Goal: Task Accomplishment & Management: Complete application form

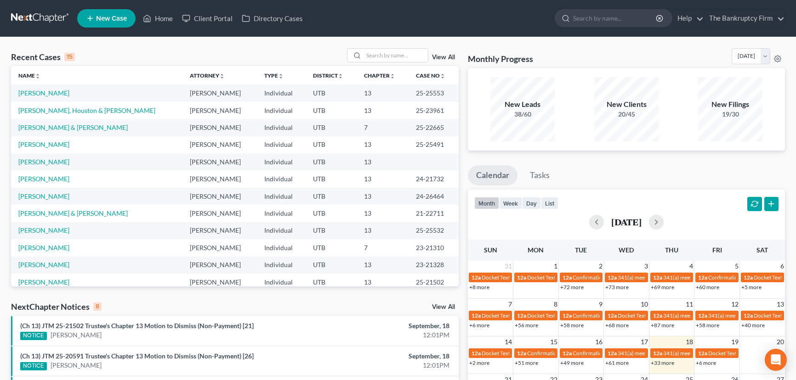
scroll to position [219, 0]
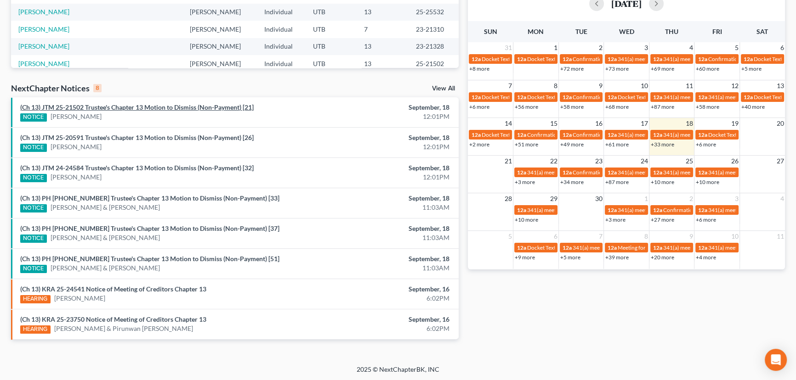
click at [129, 108] on link "(Ch 13) JTM 25-21502 Trustee's Chapter 13 Motion to Dismiss (Non-Payment) [21]" at bounding box center [136, 107] width 233 height 8
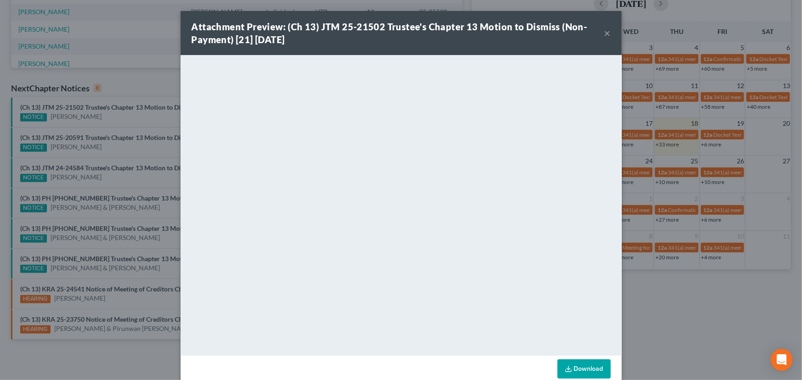
click at [113, 119] on div "Attachment Preview: (Ch 13) JTM 25-21502 Trustee's Chapter 13 Motion to Dismiss…" at bounding box center [401, 190] width 802 height 380
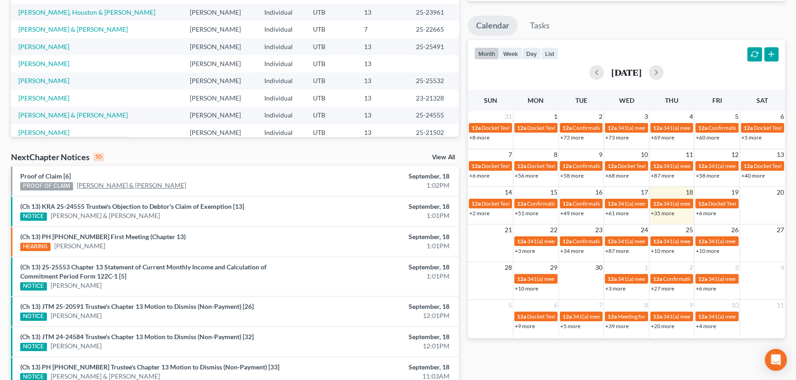
scroll to position [288, 0]
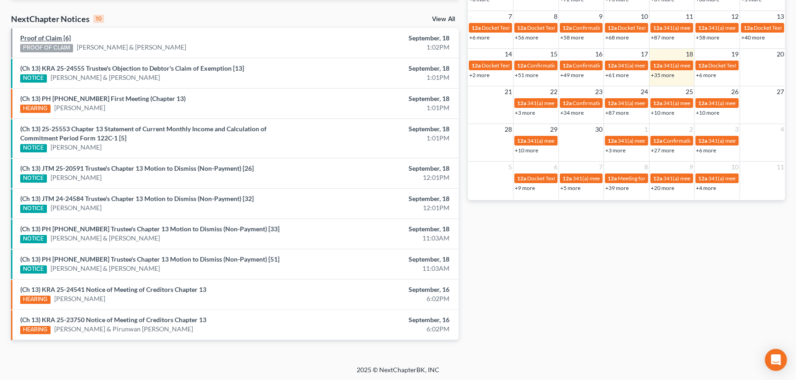
click at [51, 39] on link "Proof of Claim [6]" at bounding box center [45, 38] width 51 height 8
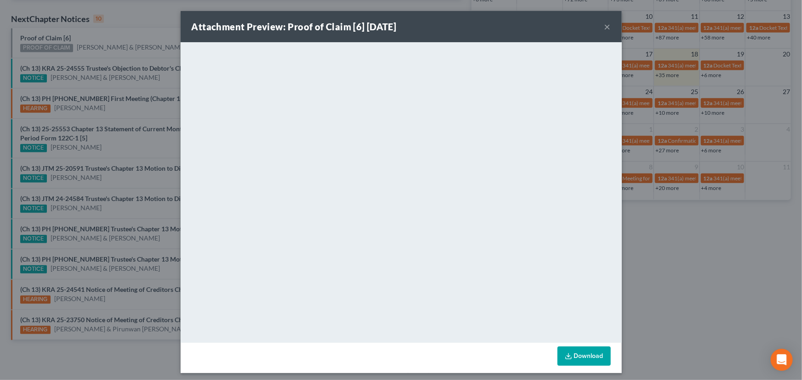
click at [101, 38] on div "Attachment Preview: Proof of Claim [6] 09/18/2025 × <object ng-attr-data='https…" at bounding box center [401, 190] width 802 height 380
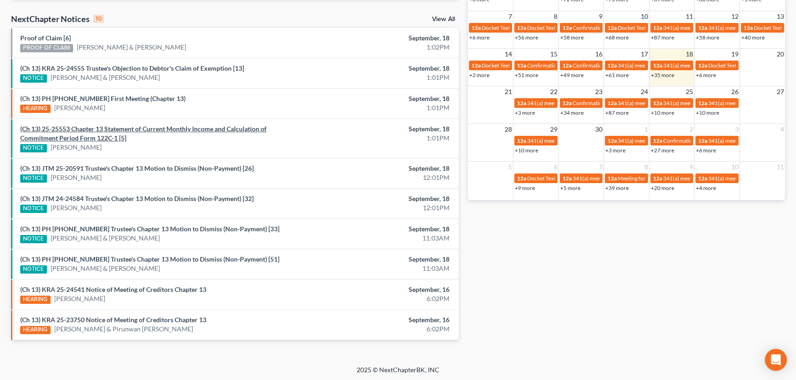
click at [157, 130] on link "(Ch 13) 25-25553 Chapter 13 Statement of Current Monthly Income and Calculation…" at bounding box center [143, 133] width 246 height 17
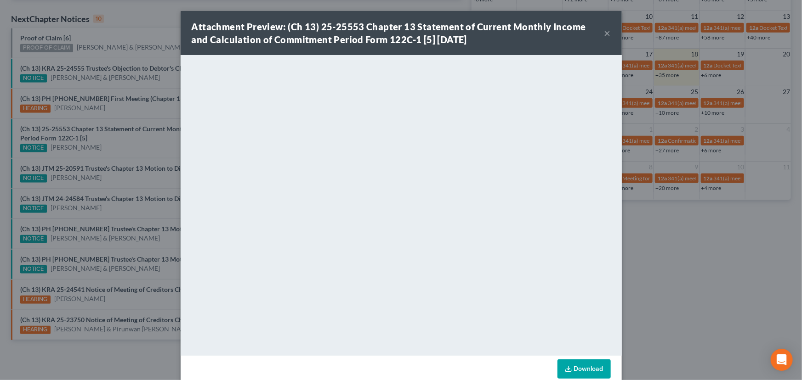
click at [147, 143] on div "Attachment Preview: (Ch 13) 25-25553 Chapter 13 Statement of Current Monthly In…" at bounding box center [401, 190] width 802 height 380
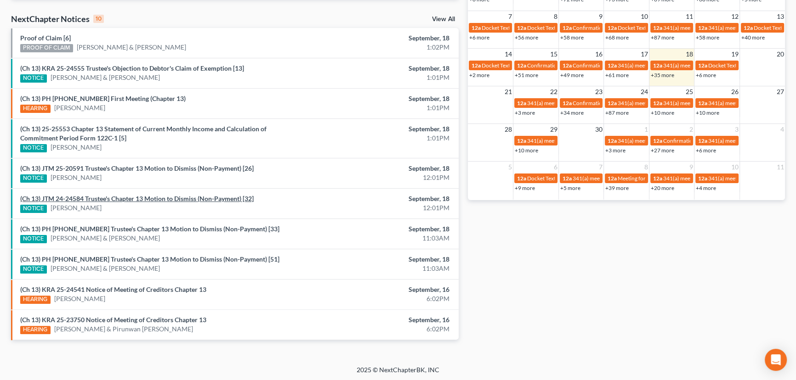
click at [121, 201] on link "(Ch 13) JTM 24-24584 Trustee's Chapter 13 Motion to Dismiss (Non-Payment) [32]" at bounding box center [136, 199] width 233 height 8
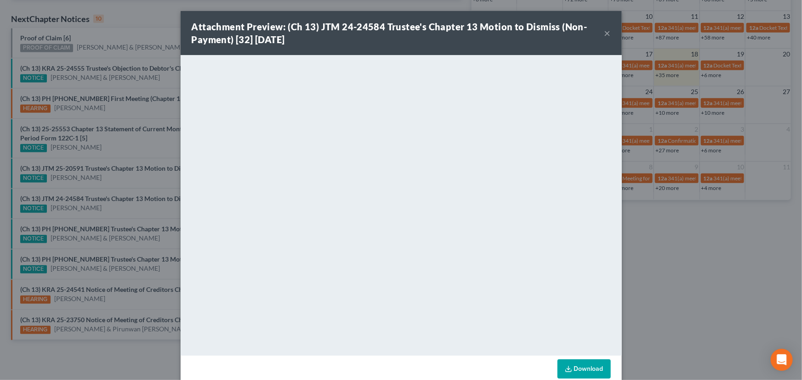
click at [120, 214] on div "Attachment Preview: (Ch 13) JTM 24-24584 Trustee's Chapter 13 Motion to Dismiss…" at bounding box center [401, 190] width 802 height 380
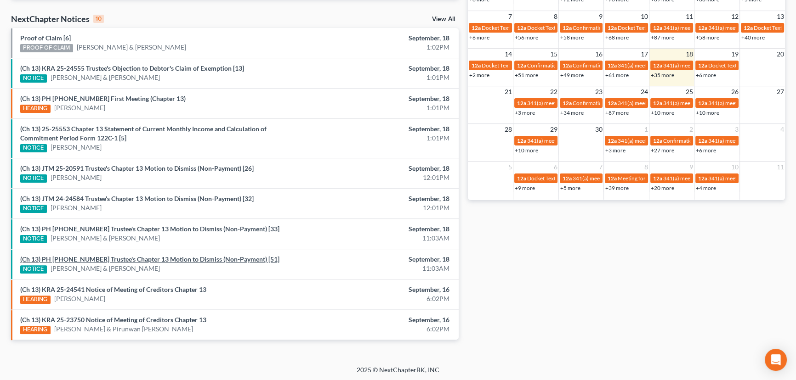
click at [119, 260] on link "(Ch 13) PH 24-25721 Trustee's Chapter 13 Motion to Dismiss (Non-Payment) [51]" at bounding box center [149, 259] width 259 height 8
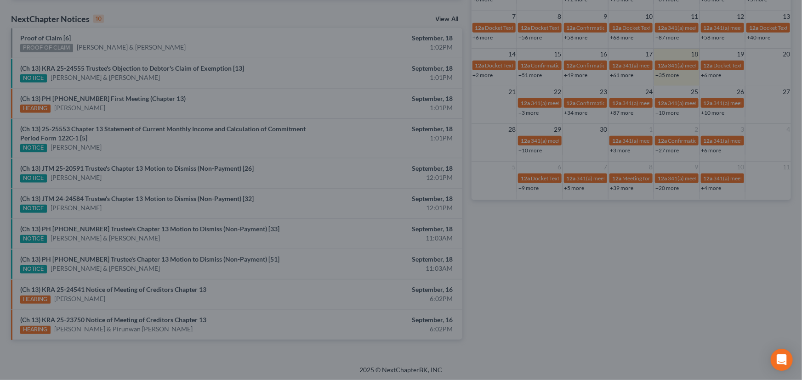
click at [131, 252] on div "Attachment Preview: (Ch 13) PH 24-25721 Trustee's Chapter 13 Motion to Dismiss …" at bounding box center [401, 190] width 802 height 380
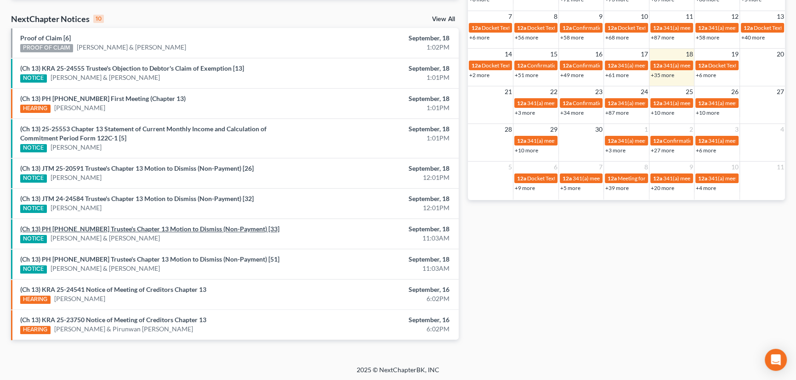
click at [138, 230] on link "(Ch 13) PH 24-26670 Trustee's Chapter 13 Motion to Dismiss (Non-Payment) [33]" at bounding box center [149, 229] width 259 height 8
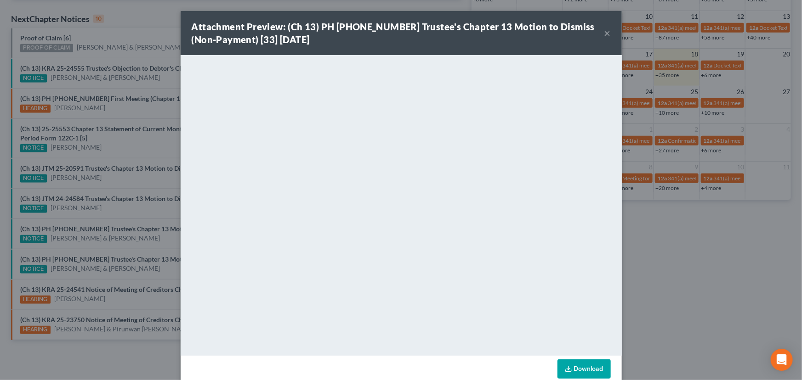
click at [140, 240] on div "Attachment Preview: (Ch 13) PH 24-26670 Trustee's Chapter 13 Motion to Dismiss …" at bounding box center [401, 190] width 802 height 380
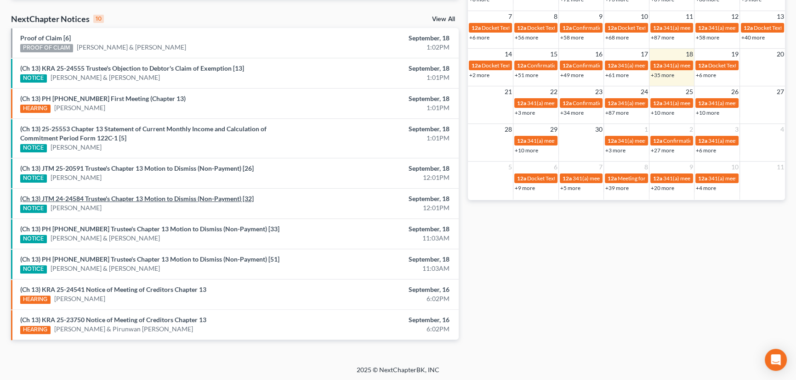
click at [128, 199] on link "(Ch 13) JTM 24-24584 Trustee's Chapter 13 Motion to Dismiss (Non-Payment) [32]" at bounding box center [136, 199] width 233 height 8
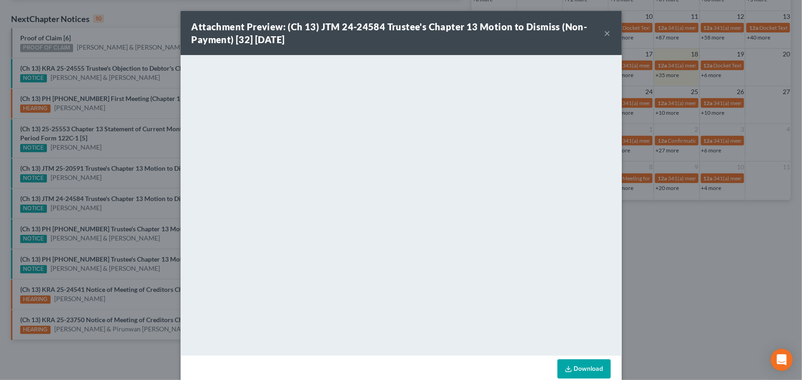
click at [129, 184] on div "Attachment Preview: (Ch 13) JTM 24-24584 Trustee's Chapter 13 Motion to Dismiss…" at bounding box center [401, 190] width 802 height 380
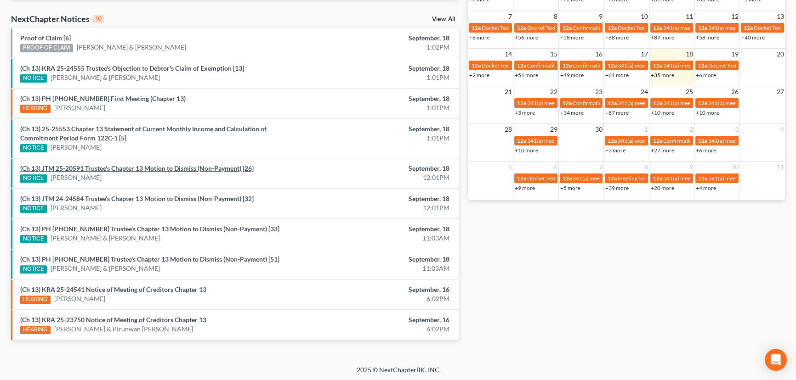
click at [130, 169] on link "(Ch 13) JTM 25-20591 Trustee's Chapter 13 Motion to Dismiss (Non-Payment) [26]" at bounding box center [136, 168] width 233 height 8
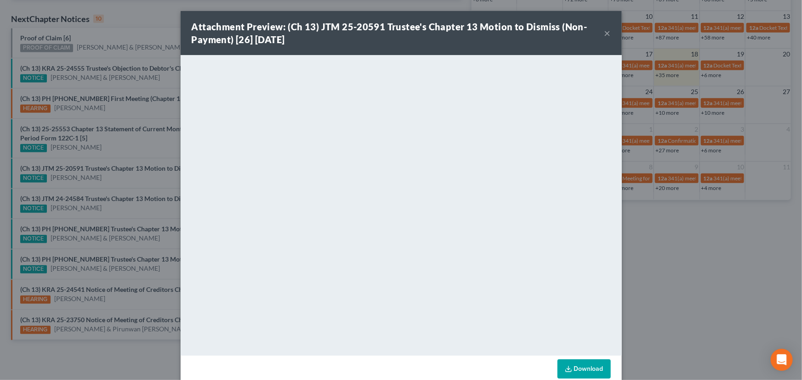
click at [124, 161] on div "Attachment Preview: (Ch 13) JTM 25-20591 Trustee's Chapter 13 Motion to Dismiss…" at bounding box center [401, 190] width 802 height 380
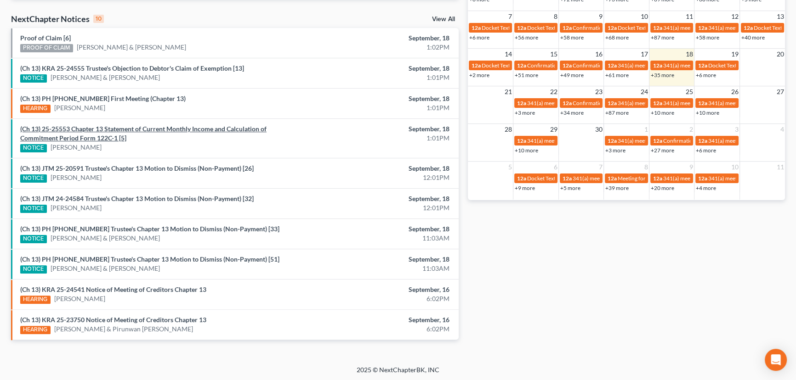
click at [152, 130] on link "(Ch 13) 25-25553 Chapter 13 Statement of Current Monthly Income and Calculation…" at bounding box center [143, 133] width 246 height 17
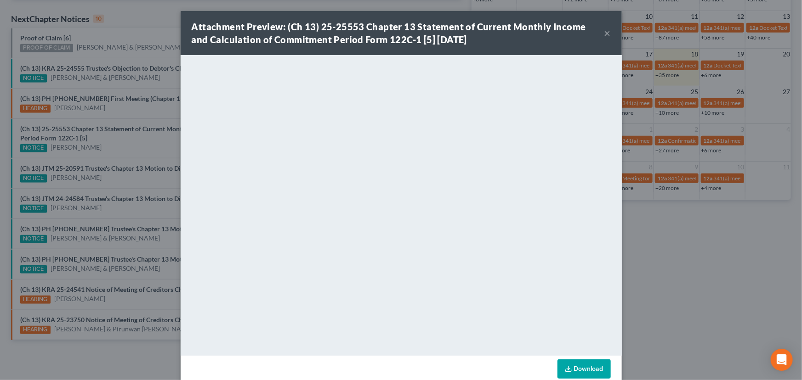
click at [151, 152] on div "Attachment Preview: (Ch 13) 25-25553 Chapter 13 Statement of Current Monthly In…" at bounding box center [401, 190] width 802 height 380
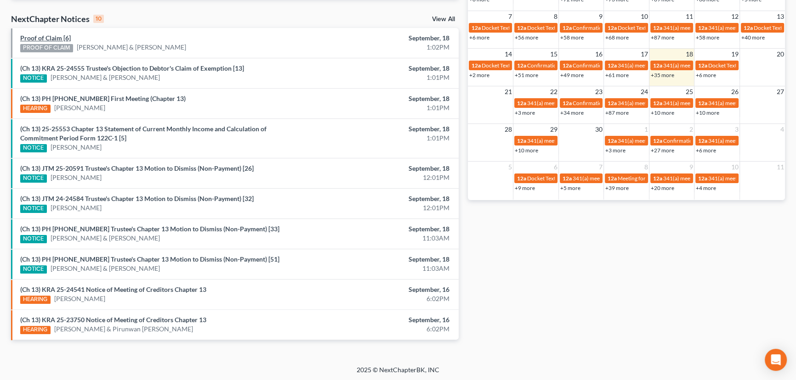
click at [56, 39] on link "Proof of Claim [6]" at bounding box center [45, 38] width 51 height 8
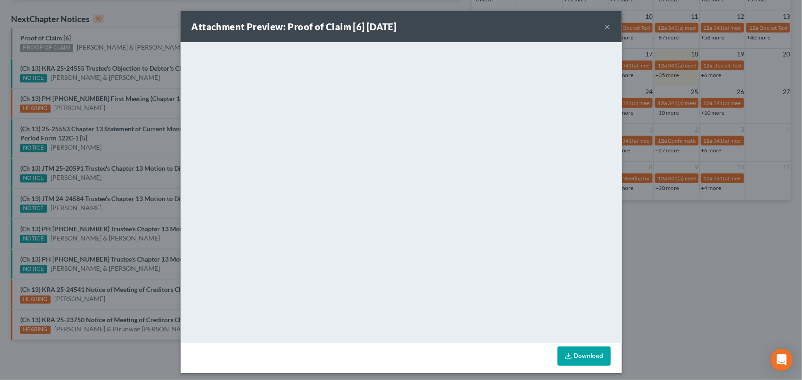
click at [113, 38] on div "Attachment Preview: Proof of Claim [6] 09/18/2025 × <object ng-attr-data='https…" at bounding box center [401, 190] width 802 height 380
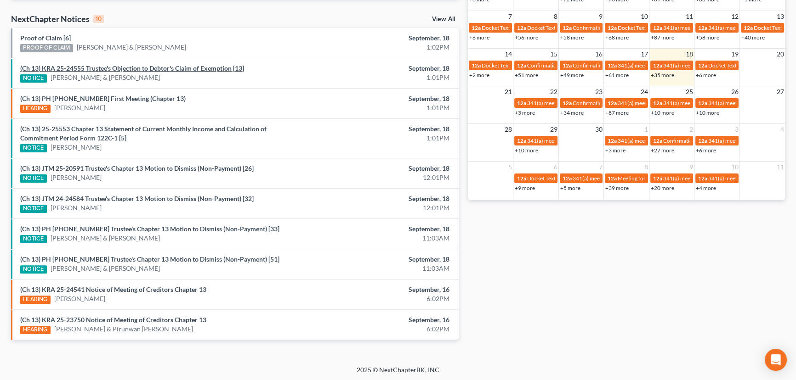
click at [136, 68] on link "(Ch 13) KRA 25-24555 Trustee's Objection to Debtor's Claim of Exemption [13]" at bounding box center [132, 68] width 224 height 8
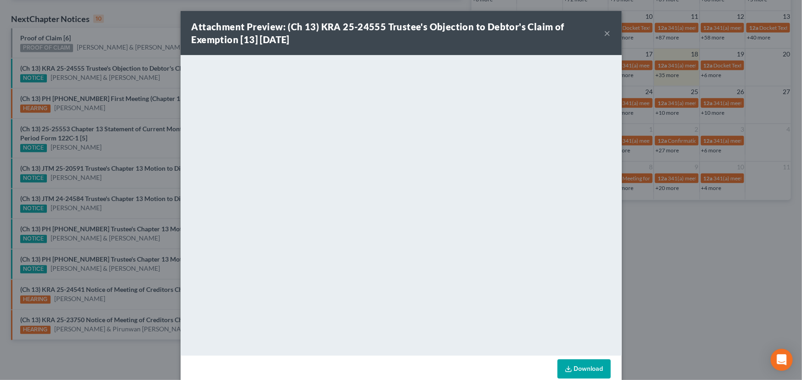
click at [83, 77] on div "Attachment Preview: (Ch 13) KRA 25-24555 Trustee's Objection to Debtor's Claim …" at bounding box center [401, 190] width 802 height 380
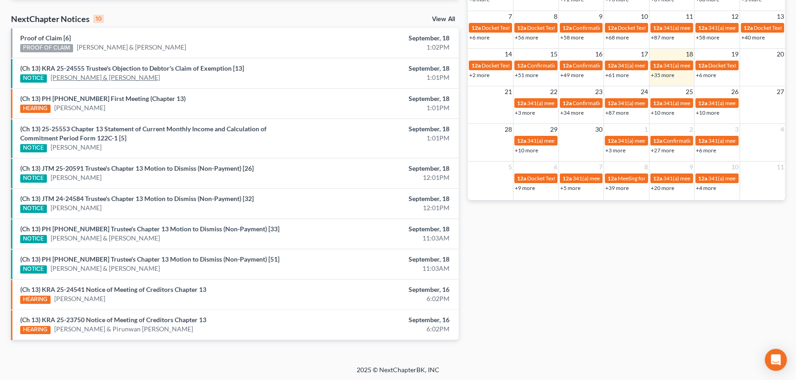
click at [83, 77] on link "Michael Douglas & Tiffany Douglas" at bounding box center [105, 77] width 109 height 9
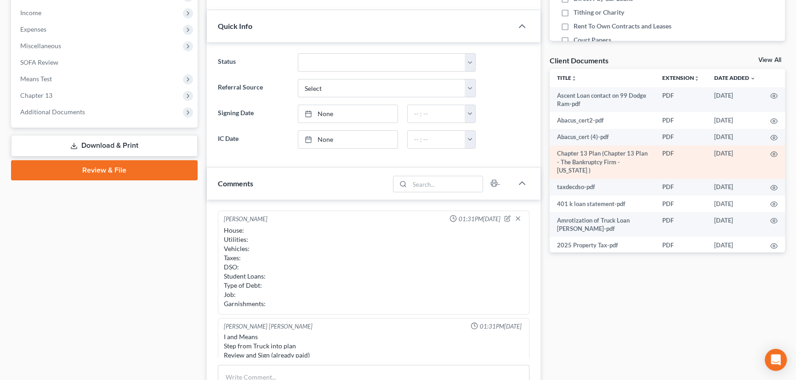
scroll to position [8, 0]
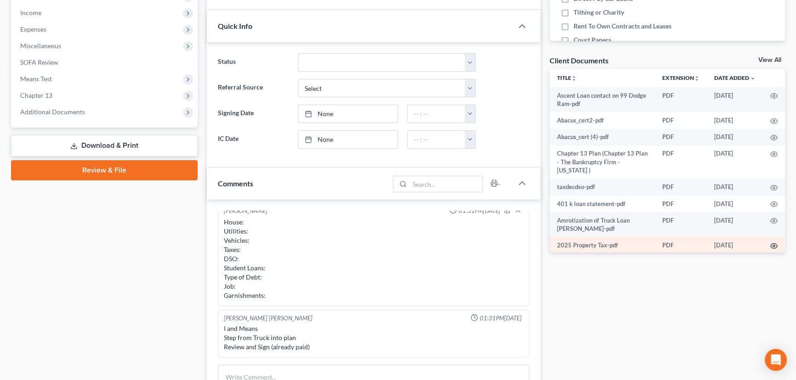
click at [773, 245] on circle "button" at bounding box center [774, 246] width 2 height 2
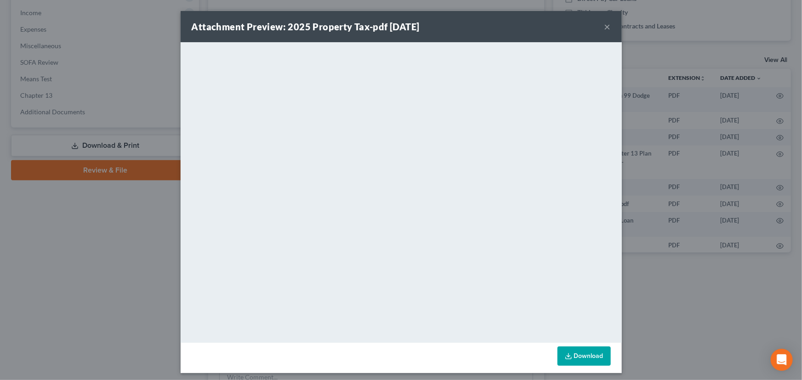
drag, startPoint x: 604, startPoint y: 27, endPoint x: 584, endPoint y: 44, distance: 26.4
click at [604, 27] on button "×" at bounding box center [607, 26] width 6 height 11
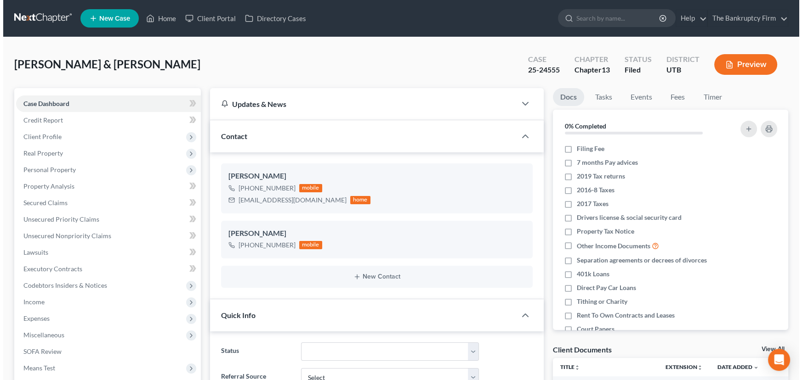
scroll to position [0, 0]
drag, startPoint x: 556, startPoint y: 69, endPoint x: 524, endPoint y: 73, distance: 32.5
click at [525, 73] on div "25-24555" at bounding box center [541, 70] width 32 height 11
copy div "25-24555"
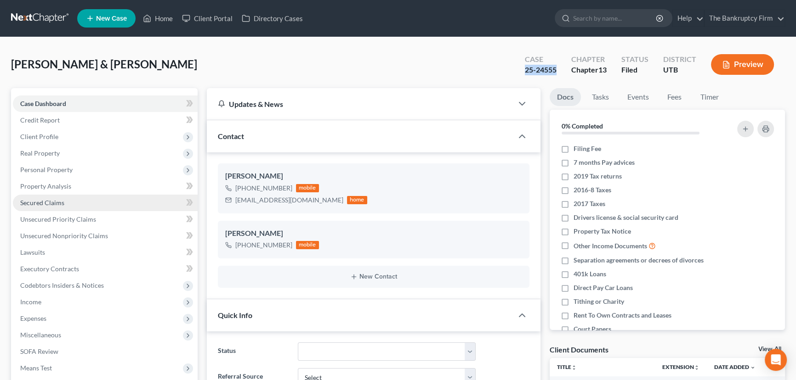
click at [48, 205] on span "Secured Claims" at bounding box center [42, 203] width 44 height 8
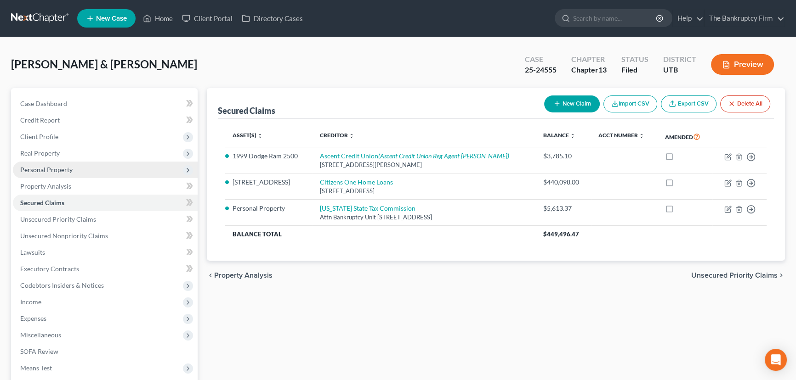
click at [52, 167] on span "Personal Property" at bounding box center [46, 170] width 52 height 8
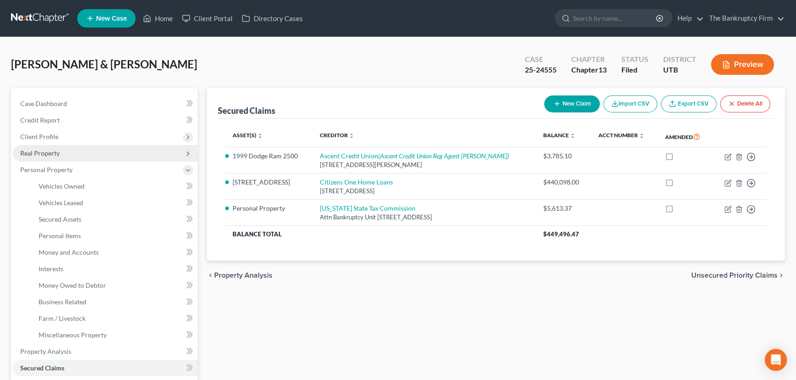
click at [49, 156] on span "Real Property" at bounding box center [105, 153] width 185 height 17
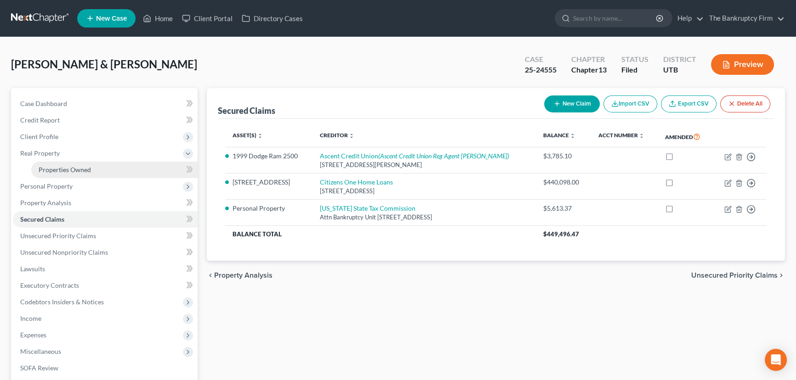
click at [62, 167] on span "Properties Owned" at bounding box center [65, 170] width 52 height 8
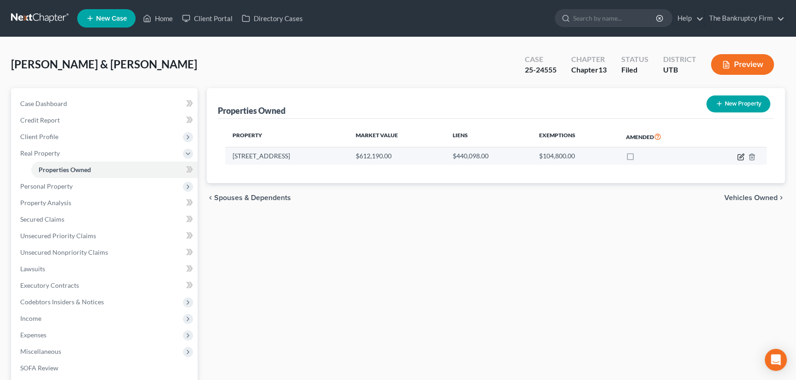
click at [740, 155] on icon "button" at bounding box center [740, 156] width 7 height 7
select select "46"
select select "2"
select select "0"
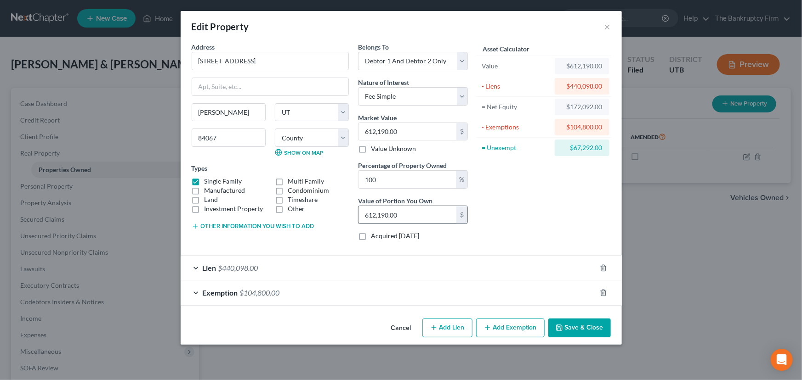
checkbox input "true"
click at [401, 290] on div "Exemption $104,800.00" at bounding box center [388, 293] width 415 height 24
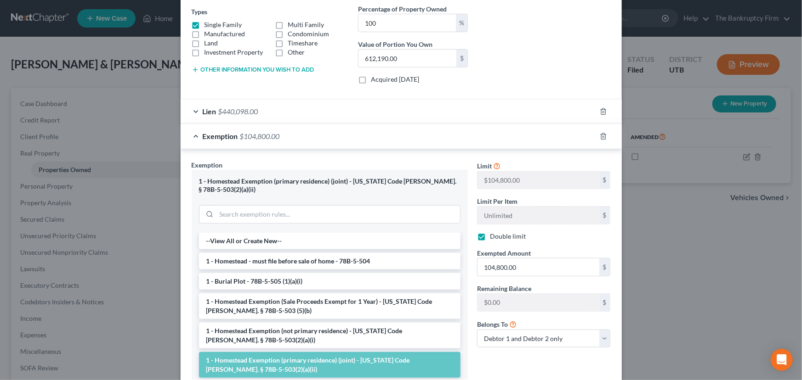
scroll to position [167, 0]
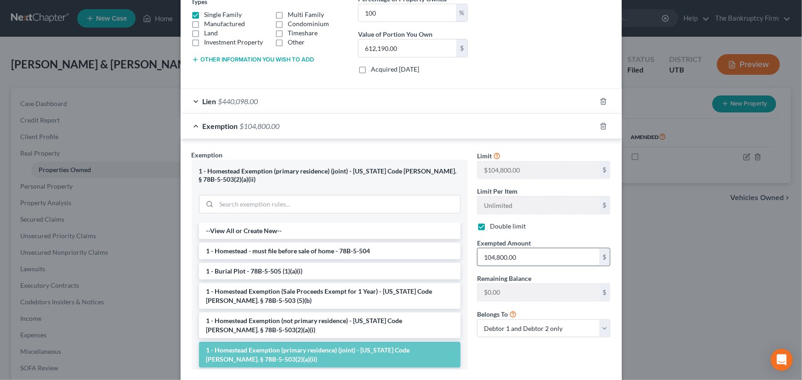
click at [496, 257] on input "104,800.00" at bounding box center [538, 256] width 122 height 17
click at [495, 256] on input "104,800.00" at bounding box center [538, 256] width 122 height 17
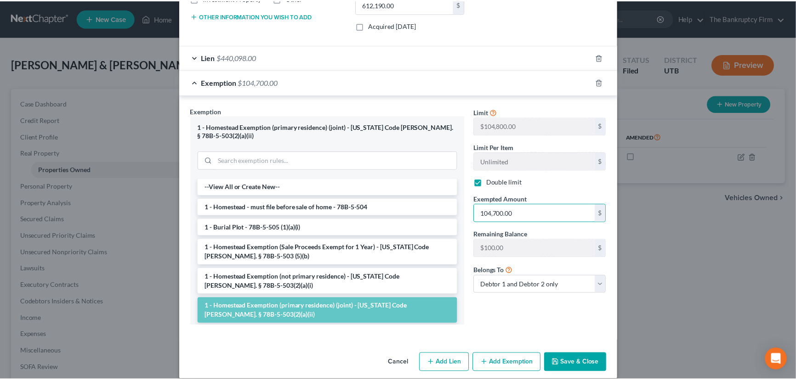
scroll to position [212, 0]
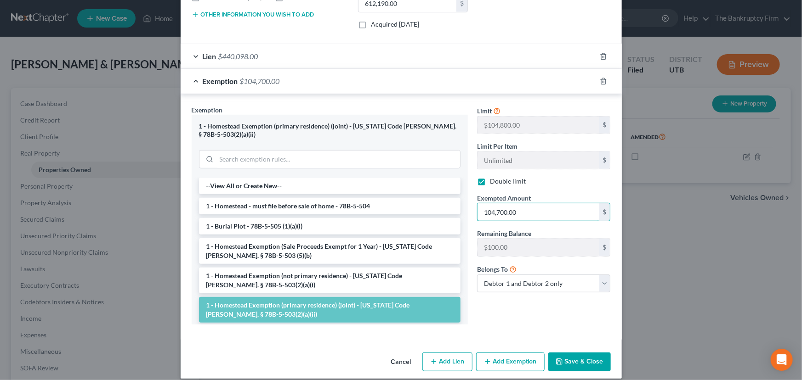
type input "104,700.00"
click at [578, 353] on button "Save & Close" at bounding box center [579, 362] width 62 height 19
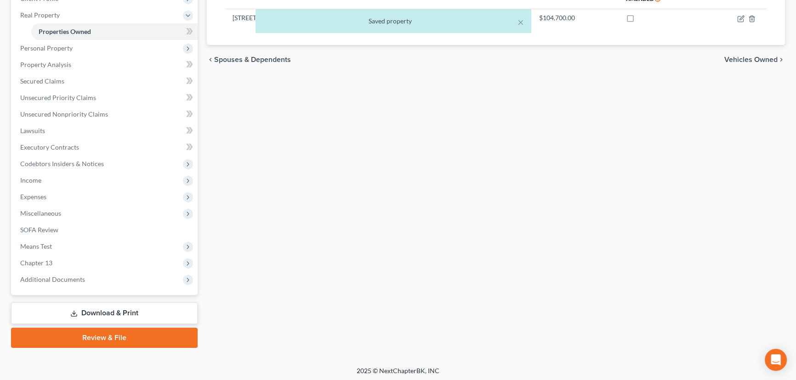
scroll to position [140, 0]
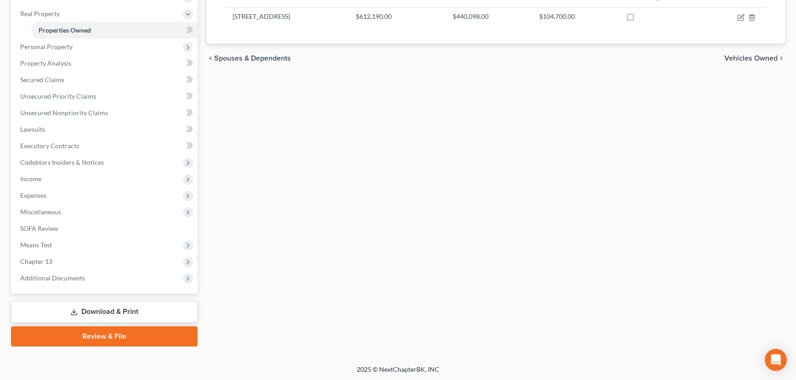
drag, startPoint x: 112, startPoint y: 312, endPoint x: 129, endPoint y: 310, distance: 17.6
click at [112, 312] on link "Download & Print" at bounding box center [104, 312] width 186 height 22
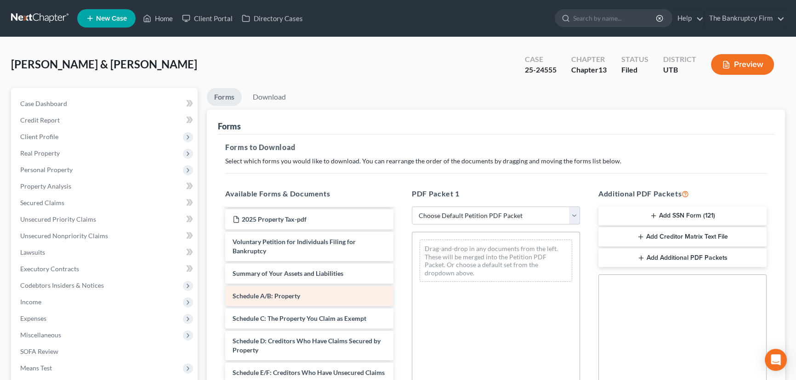
scroll to position [167, 0]
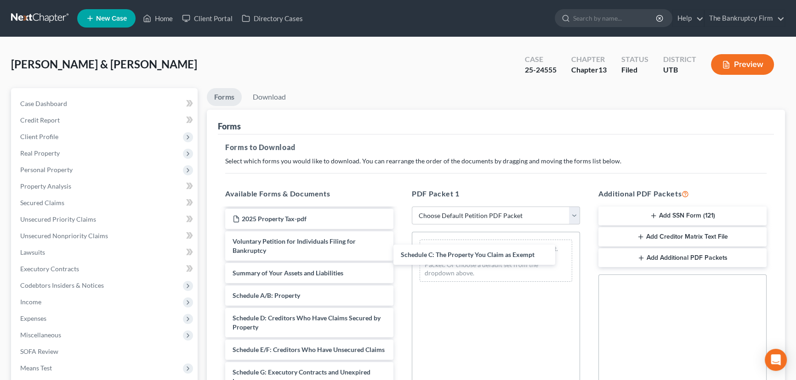
drag, startPoint x: 299, startPoint y: 316, endPoint x: 478, endPoint y: 248, distance: 191.9
click at [401, 252] on div "Schedule C: The Property You Claim as Exempt Ascent Loan contact on 99 Dodge Ra…" at bounding box center [309, 343] width 183 height 602
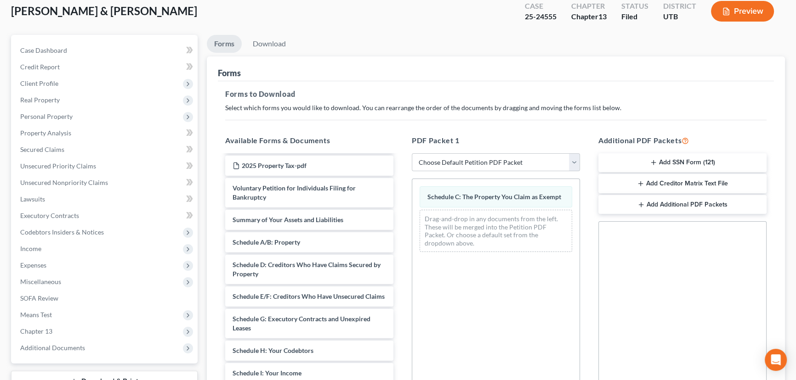
scroll to position [186, 0]
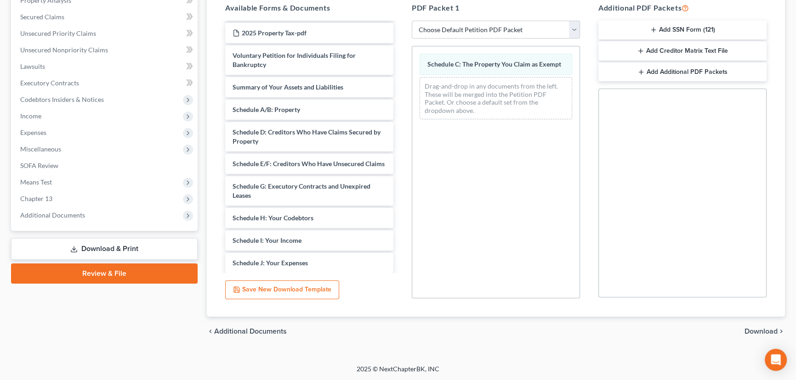
click at [769, 331] on span "Download" at bounding box center [760, 331] width 33 height 7
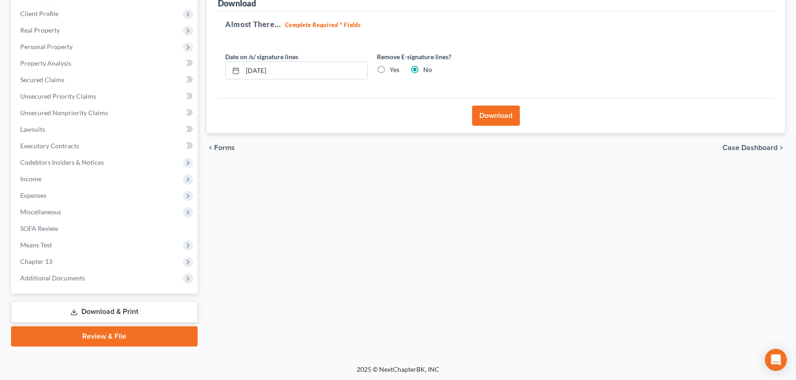
click at [513, 116] on button "Download" at bounding box center [496, 116] width 48 height 20
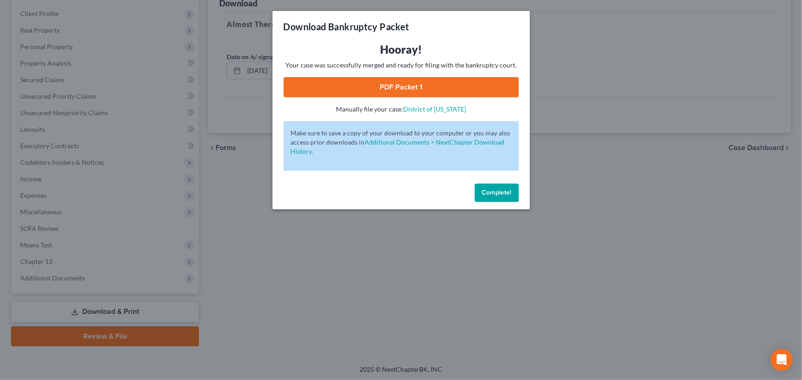
click at [392, 90] on link "PDF Packet 1" at bounding box center [400, 87] width 235 height 20
click at [496, 192] on span "Complete!" at bounding box center [496, 193] width 29 height 8
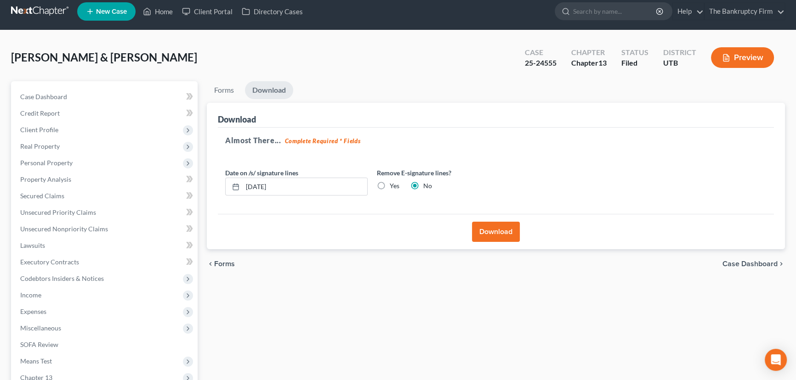
scroll to position [0, 0]
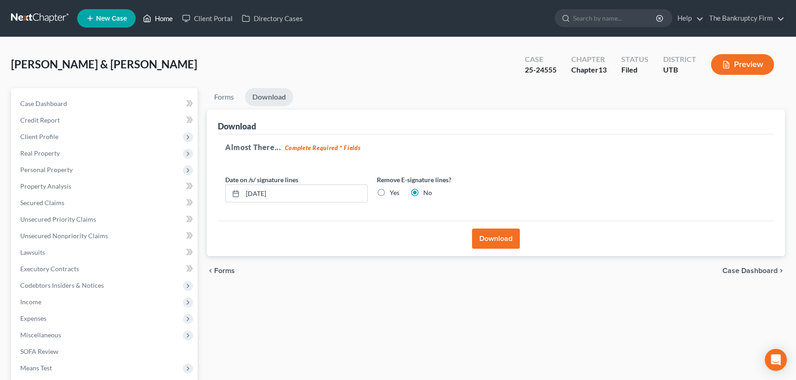
click at [162, 18] on link "Home" at bounding box center [157, 18] width 39 height 17
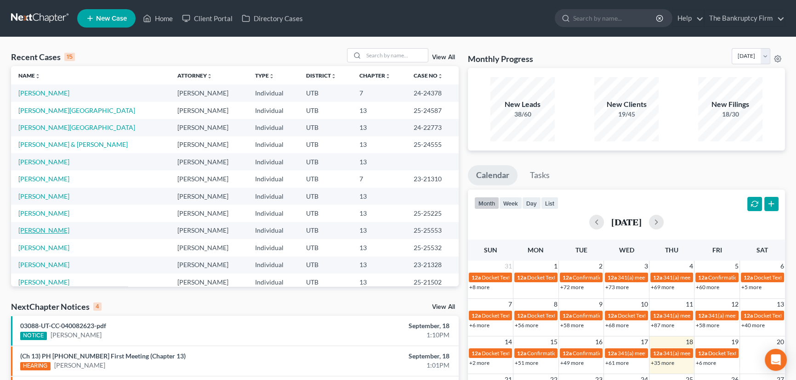
click at [37, 230] on link "Derr, Brady" at bounding box center [43, 230] width 51 height 8
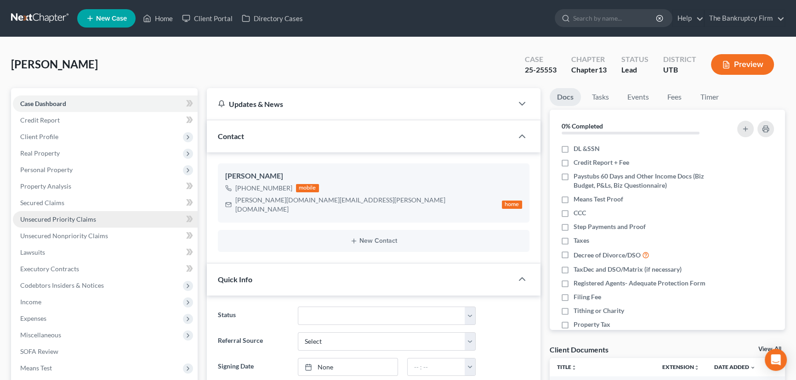
scroll to position [73, 0]
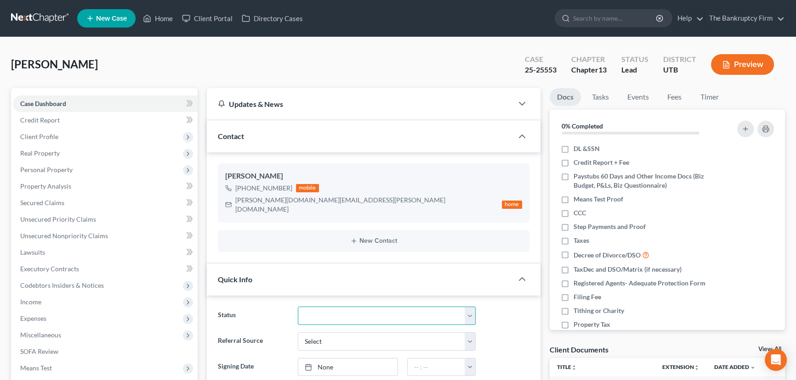
click at [470, 307] on select "Closed Discharged Dismissed Filed Initial In Progress Lost Lead Ready to File T…" at bounding box center [387, 316] width 178 height 18
select select "3"
click at [298, 307] on select "Closed Discharged Dismissed Filed Initial In Progress Lost Lead Ready to File T…" at bounding box center [387, 316] width 178 height 18
click at [159, 17] on link "Home" at bounding box center [157, 18] width 39 height 17
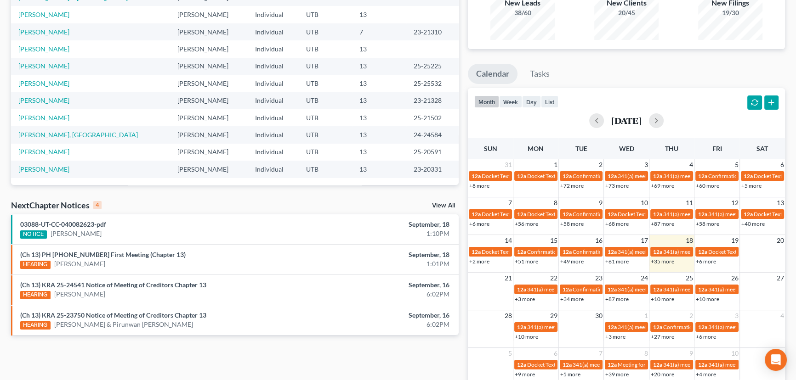
scroll to position [108, 0]
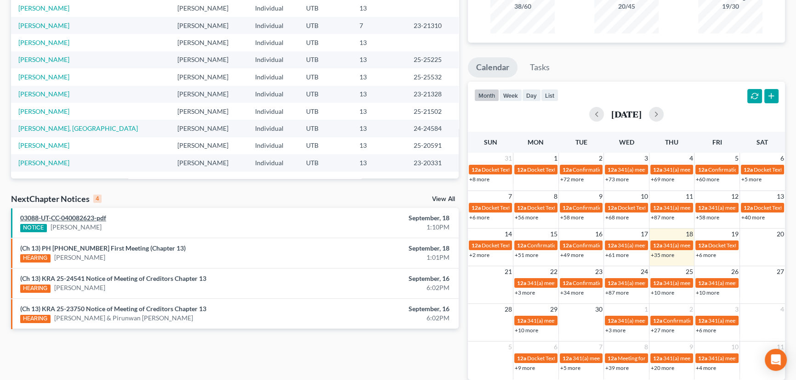
click at [84, 218] on link "03088-UT-CC-040082623-pdf" at bounding box center [63, 218] width 86 height 8
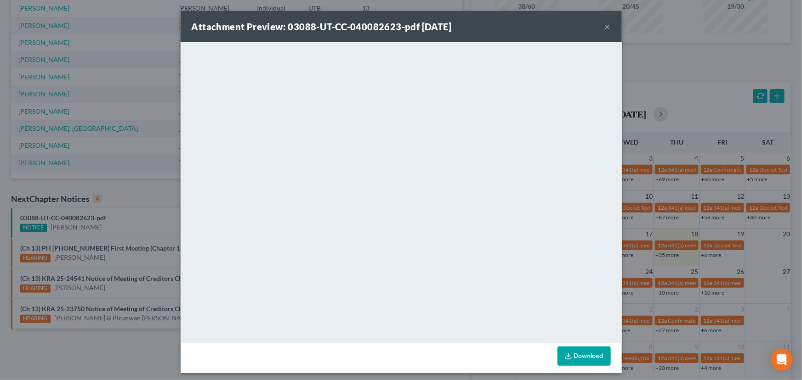
click at [127, 219] on div "Attachment Preview: 03088-UT-CC-040082623-pdf 09/18/2025 × <object ng-attr-data…" at bounding box center [401, 190] width 802 height 380
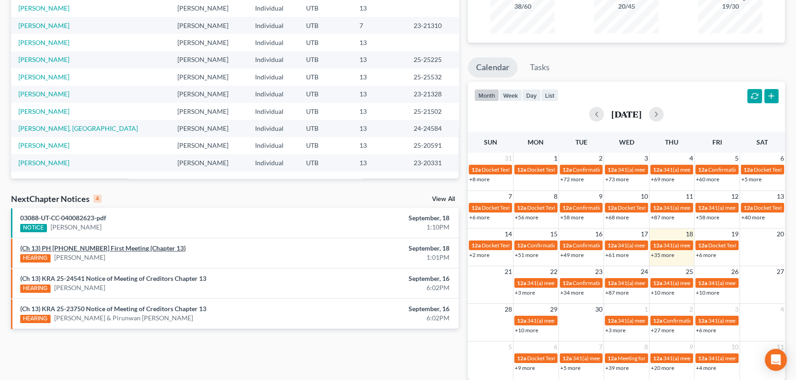
click at [97, 249] on link "(Ch 13) PH 25-25553 First Meeting (Chapter 13)" at bounding box center [102, 248] width 165 height 8
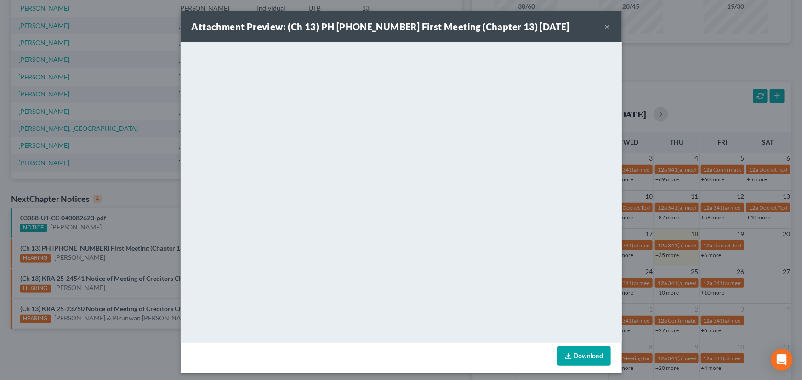
click at [101, 261] on div "Attachment Preview: (Ch 13) PH 25-25553 First Meeting (Chapter 13) 09/18/2025 ×…" at bounding box center [401, 190] width 802 height 380
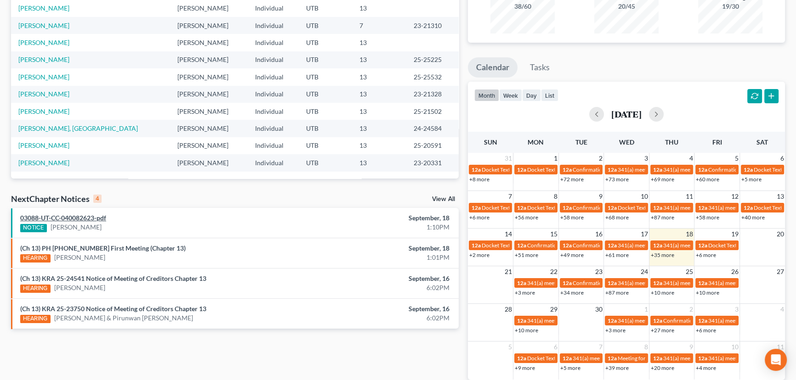
click at [91, 217] on link "03088-UT-CC-040082623-pdf" at bounding box center [63, 218] width 86 height 8
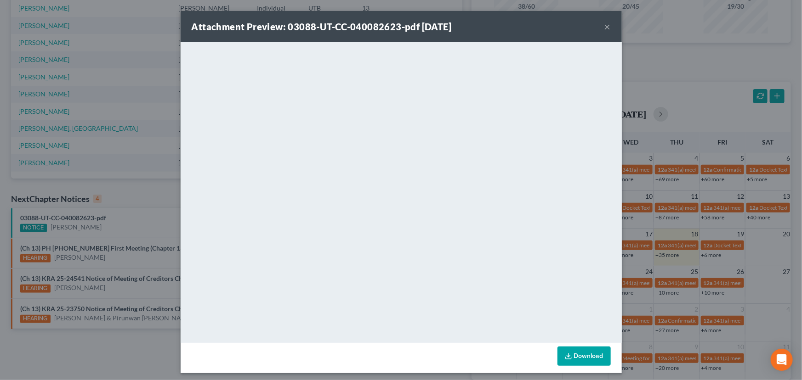
click at [130, 217] on div "Attachment Preview: 03088-UT-CC-040082623-pdf 09/18/2025 × <object ng-attr-data…" at bounding box center [401, 190] width 802 height 380
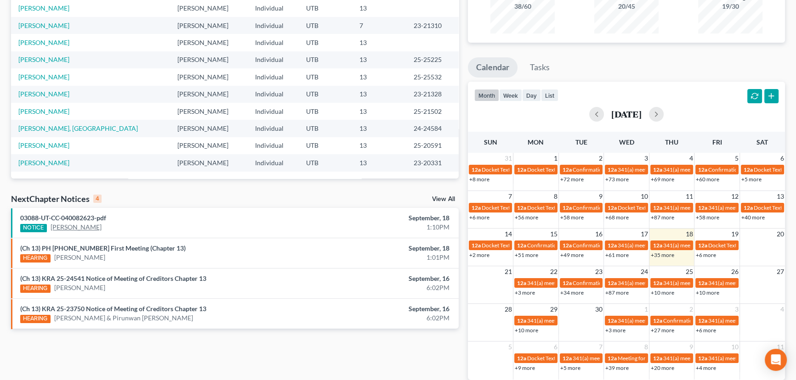
click at [73, 227] on link "Tyler Smith" at bounding box center [76, 227] width 51 height 9
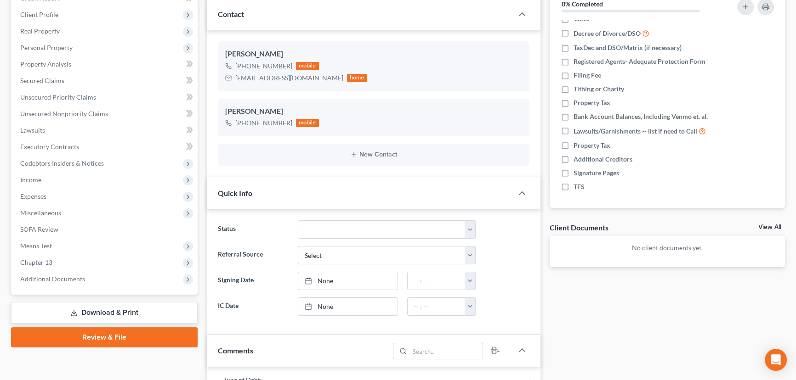
scroll to position [125, 0]
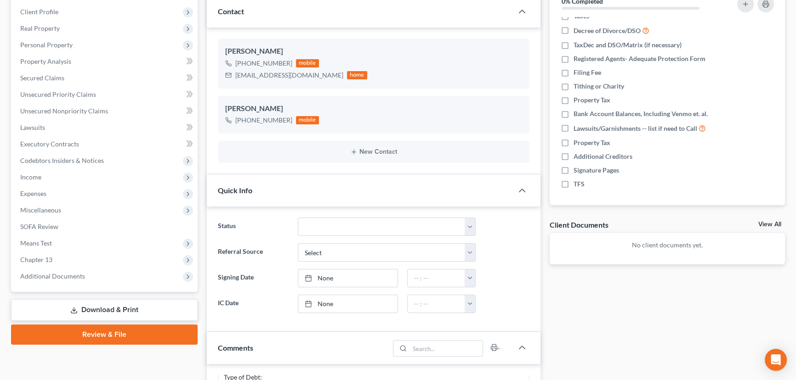
click at [763, 222] on link "View All" at bounding box center [769, 224] width 23 height 6
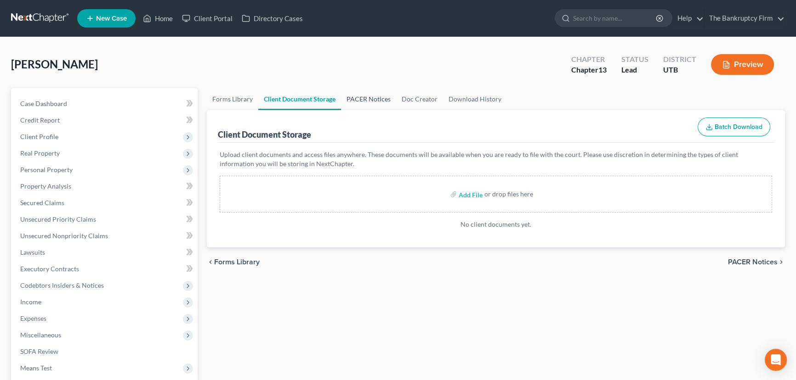
click at [358, 96] on link "PACER Notices" at bounding box center [368, 99] width 55 height 22
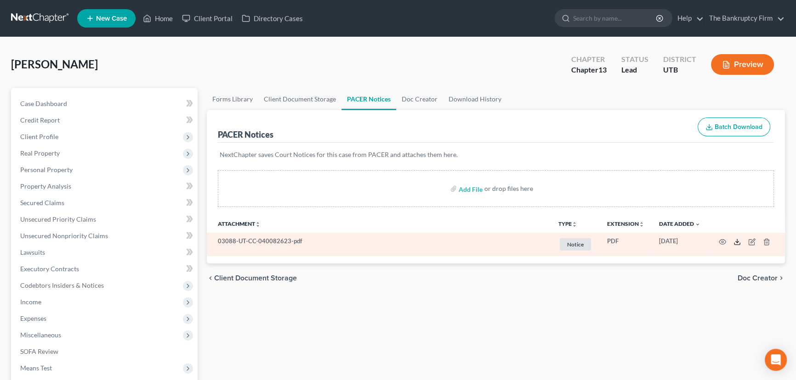
click at [735, 243] on icon at bounding box center [736, 241] width 7 height 7
click at [765, 242] on icon "button" at bounding box center [765, 241] width 7 height 7
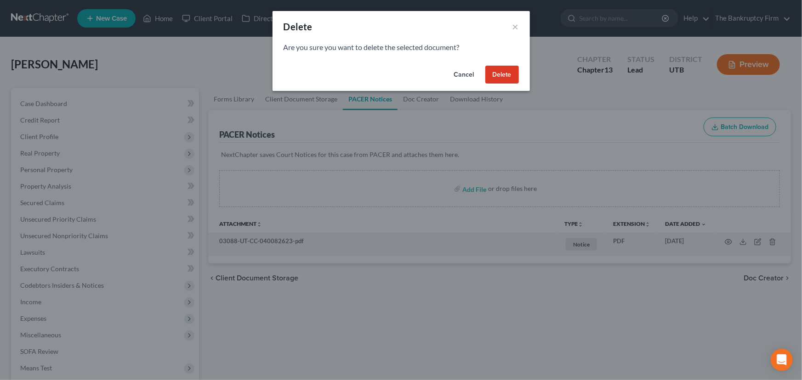
click at [503, 72] on button "Delete" at bounding box center [502, 75] width 34 height 18
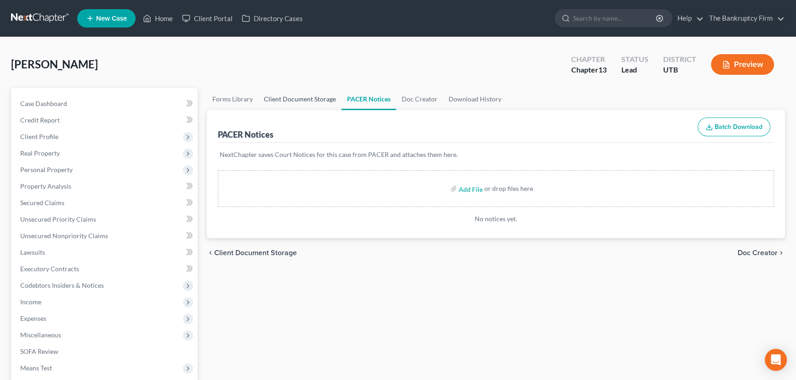
click at [295, 97] on link "Client Document Storage" at bounding box center [299, 99] width 83 height 22
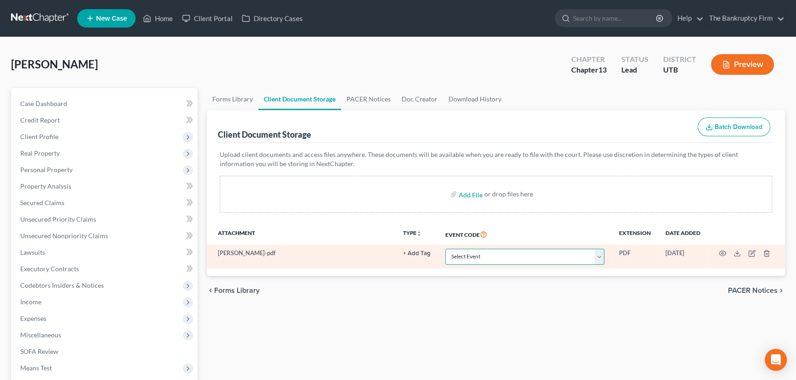
drag, startPoint x: 484, startPoint y: 254, endPoint x: 485, endPoint y: 248, distance: 6.0
click at [484, 254] on select "Select Event Affidavit/Declaration Amended Chapter 11 Plan Amended Disclosure S…" at bounding box center [524, 257] width 159 height 16
select select "30"
click at [445, 249] on select "Select Event Affidavit/Declaration Amended Chapter 11 Plan Amended Disclosure S…" at bounding box center [524, 257] width 159 height 16
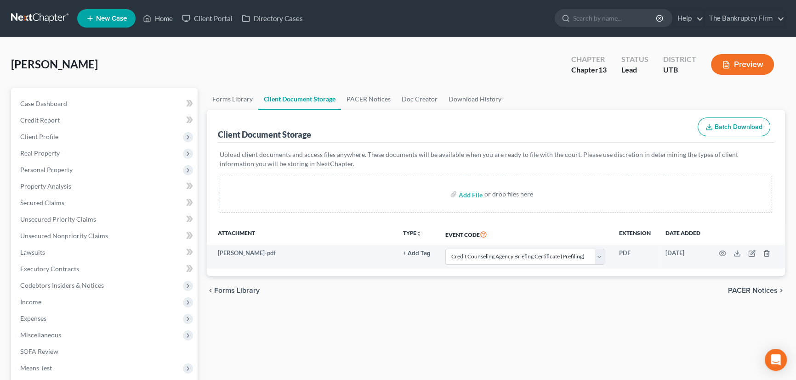
click at [466, 303] on div "chevron_left Forms Library PACER Notices chevron_right" at bounding box center [496, 290] width 578 height 29
click at [165, 18] on link "Home" at bounding box center [157, 18] width 39 height 17
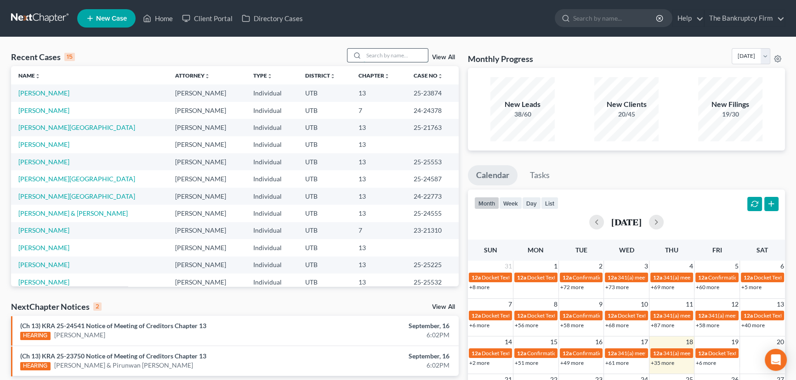
click at [383, 56] on input "search" at bounding box center [395, 55] width 64 height 13
type input "Snyder"
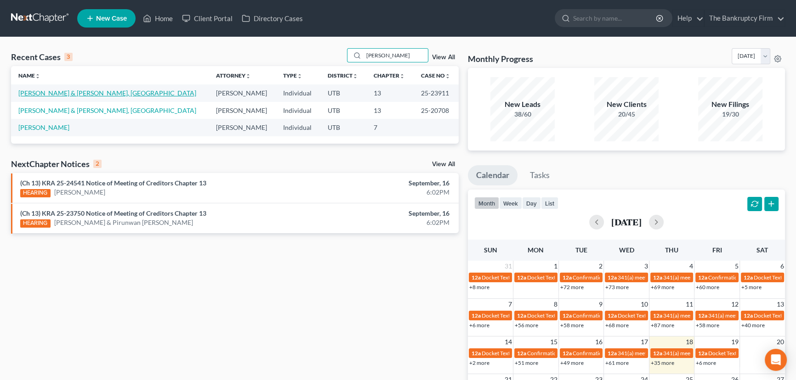
click at [40, 92] on link "Snyder, Daniel & Synder, Madison" at bounding box center [107, 93] width 178 height 8
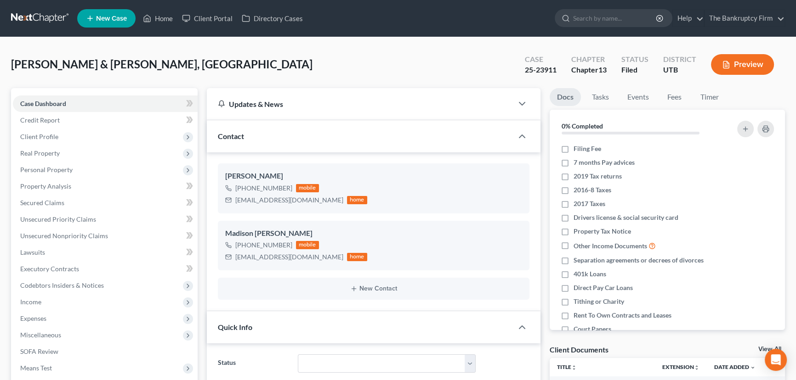
scroll to position [73, 0]
click at [762, 348] on link "View All" at bounding box center [769, 349] width 23 height 6
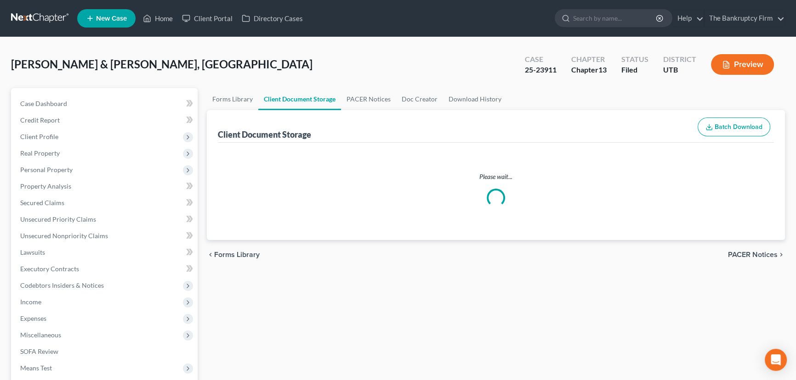
select select "30"
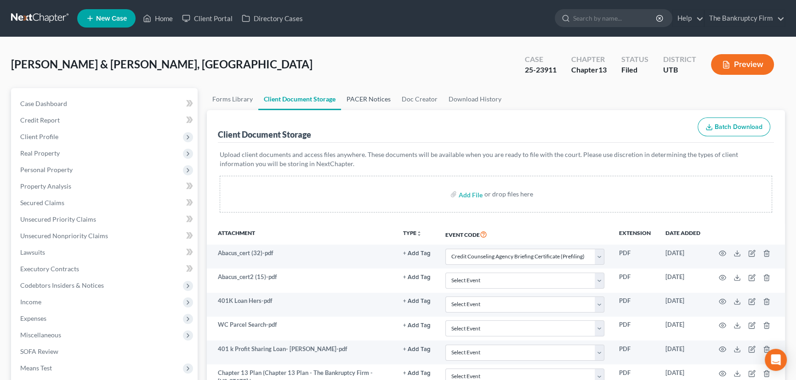
click at [367, 100] on link "PACER Notices" at bounding box center [368, 99] width 55 height 22
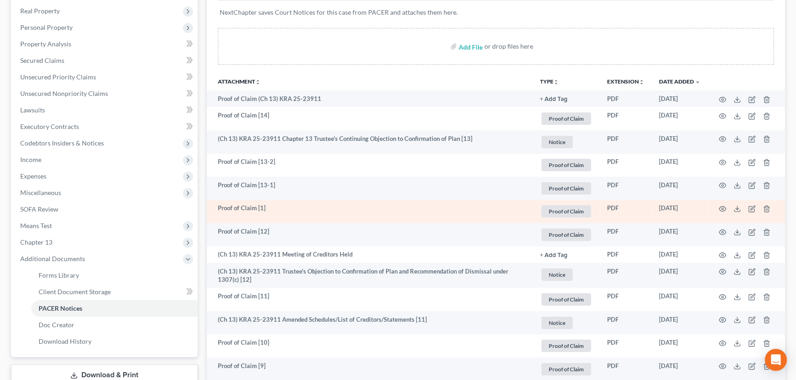
scroll to position [167, 0]
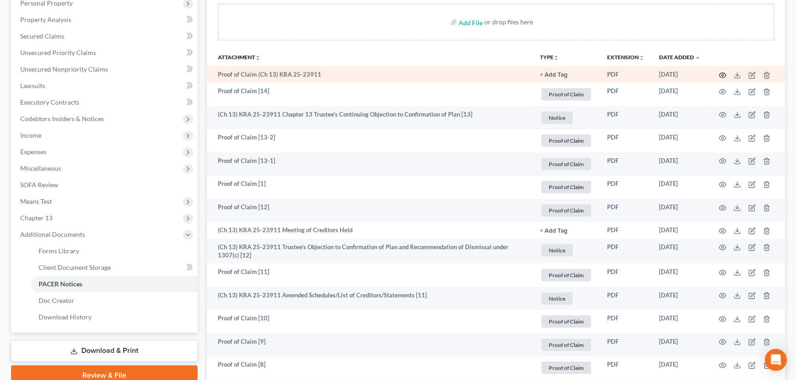
click at [721, 73] on icon "button" at bounding box center [721, 75] width 7 height 7
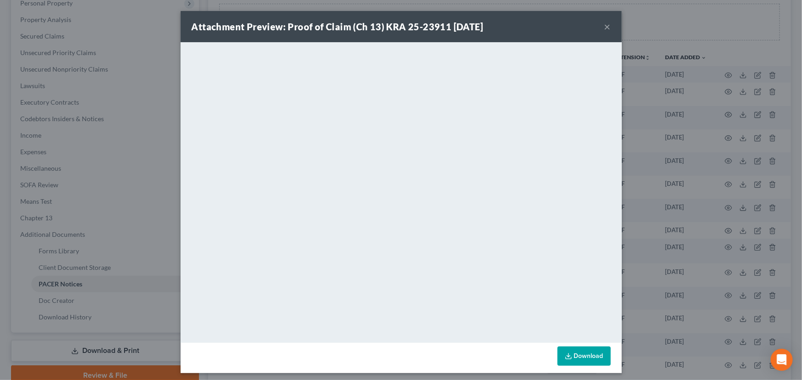
click at [604, 27] on button "×" at bounding box center [607, 26] width 6 height 11
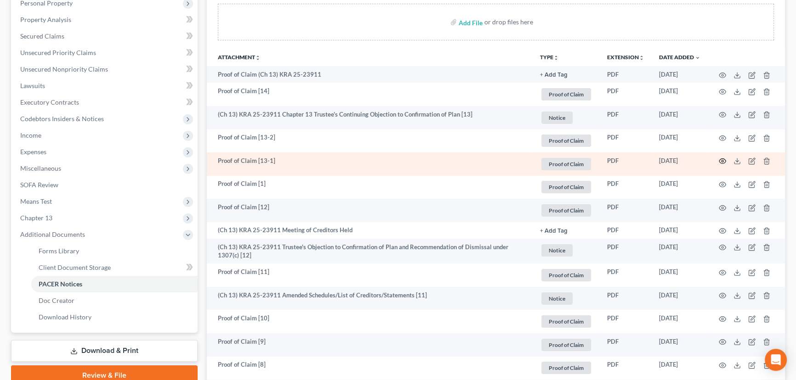
click at [721, 161] on icon "button" at bounding box center [721, 161] width 7 height 7
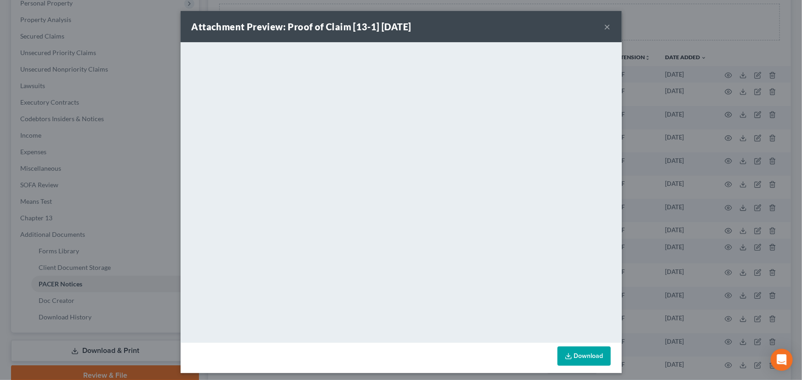
click at [604, 28] on button "×" at bounding box center [607, 26] width 6 height 11
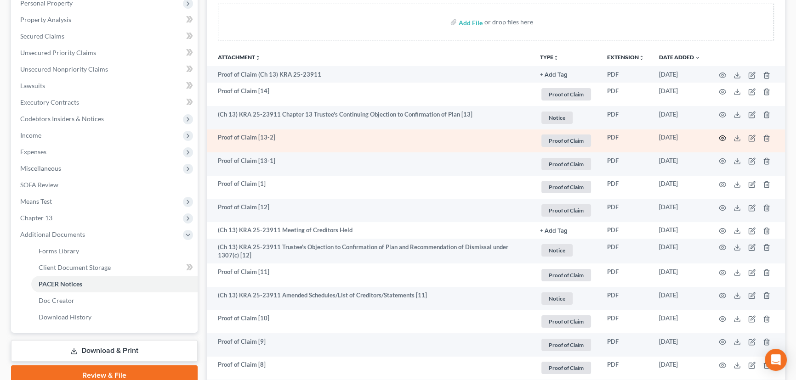
click at [721, 138] on icon "button" at bounding box center [721, 138] width 7 height 7
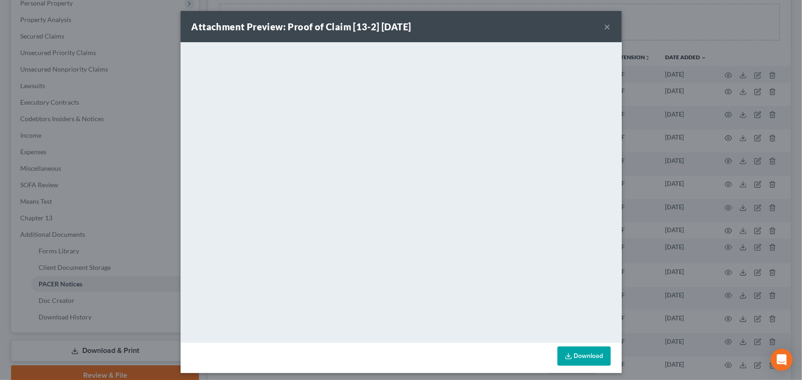
click at [605, 27] on button "×" at bounding box center [607, 26] width 6 height 11
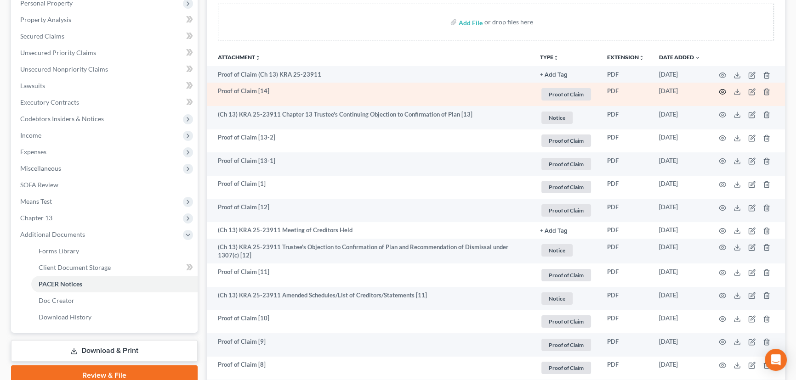
click at [720, 90] on icon "button" at bounding box center [721, 91] width 7 height 7
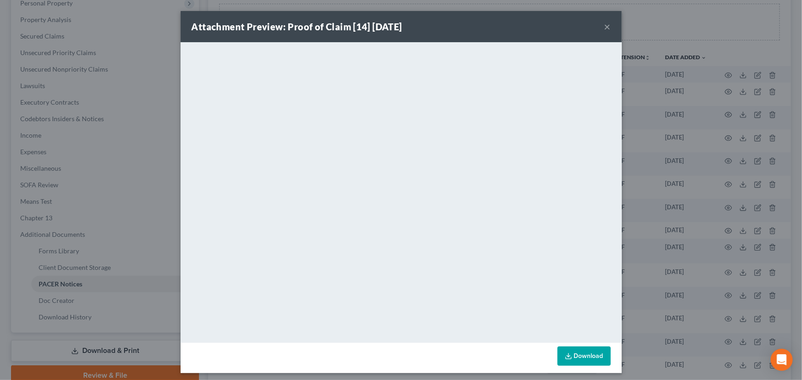
click at [604, 27] on button "×" at bounding box center [607, 26] width 6 height 11
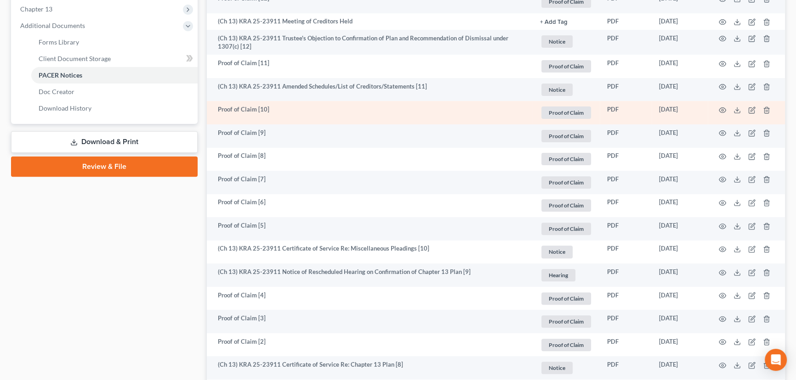
scroll to position [334, 0]
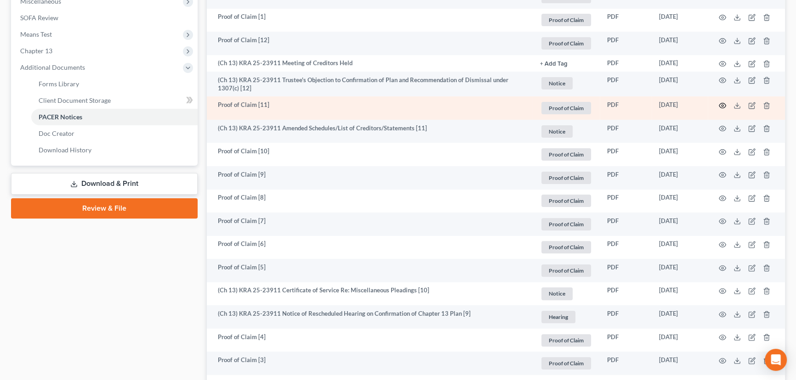
click at [723, 105] on circle "button" at bounding box center [722, 106] width 2 height 2
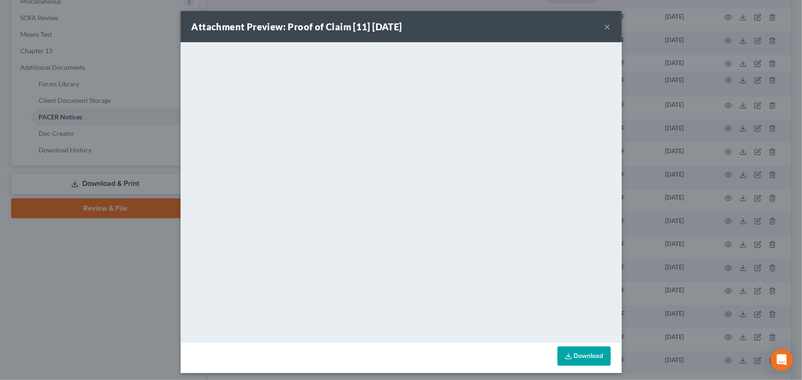
click at [604, 27] on button "×" at bounding box center [607, 26] width 6 height 11
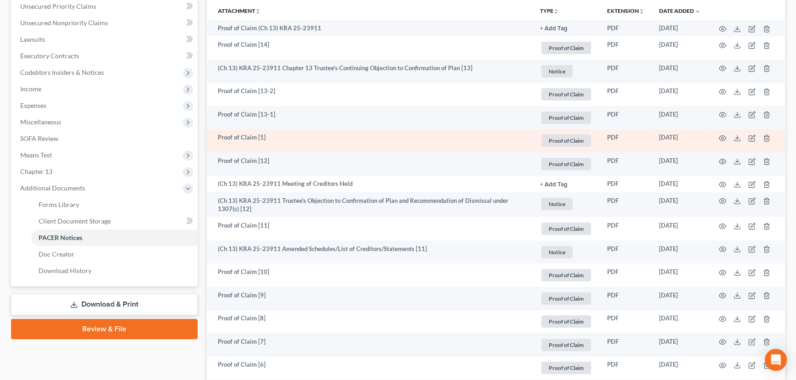
scroll to position [209, 0]
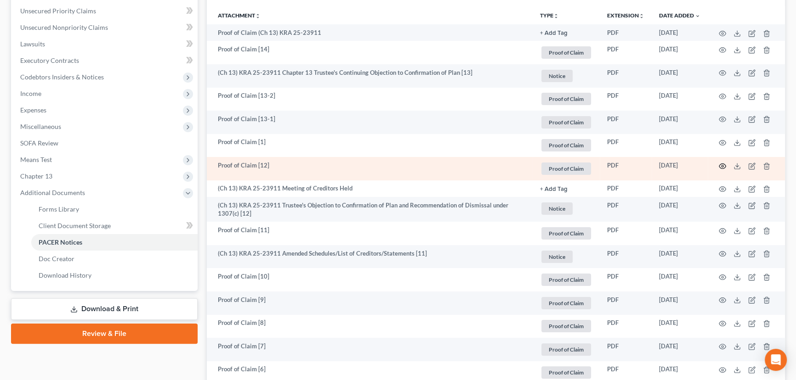
click at [721, 163] on icon "button" at bounding box center [721, 166] width 7 height 7
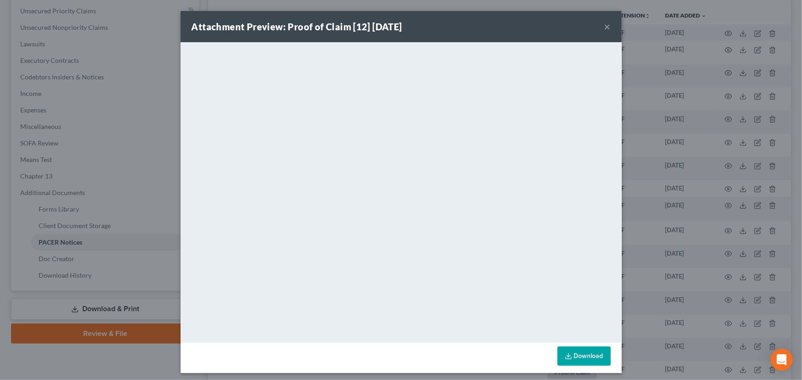
click at [604, 26] on button "×" at bounding box center [607, 26] width 6 height 11
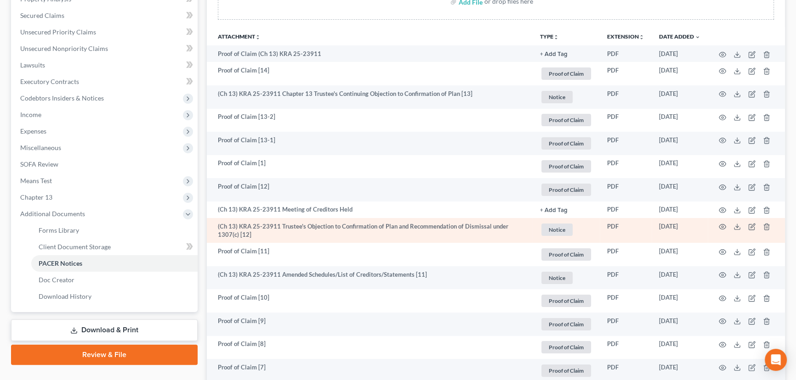
scroll to position [167, 0]
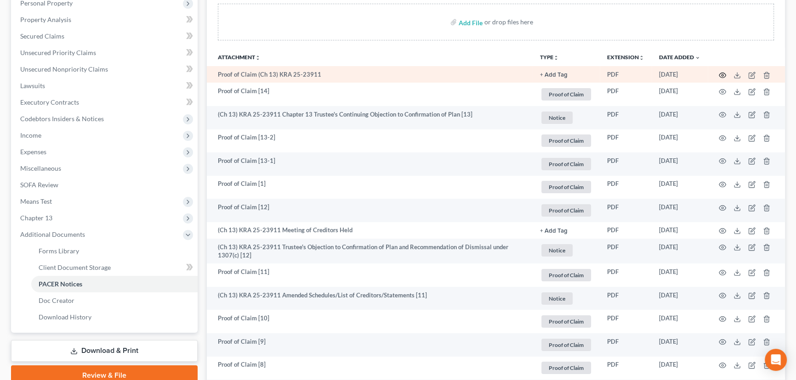
click at [720, 73] on icon "button" at bounding box center [721, 75] width 7 height 7
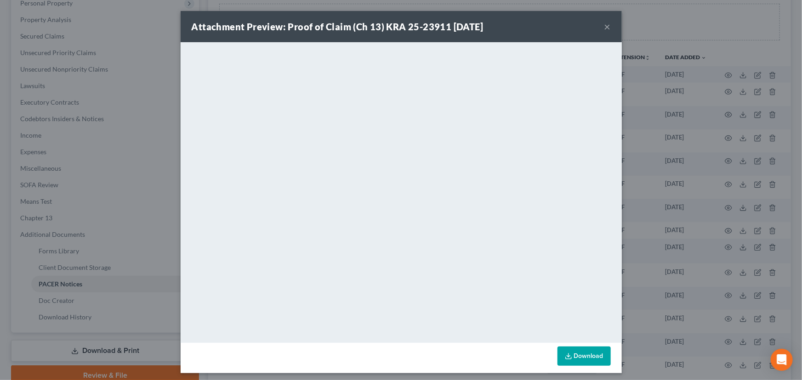
click at [604, 24] on button "×" at bounding box center [607, 26] width 6 height 11
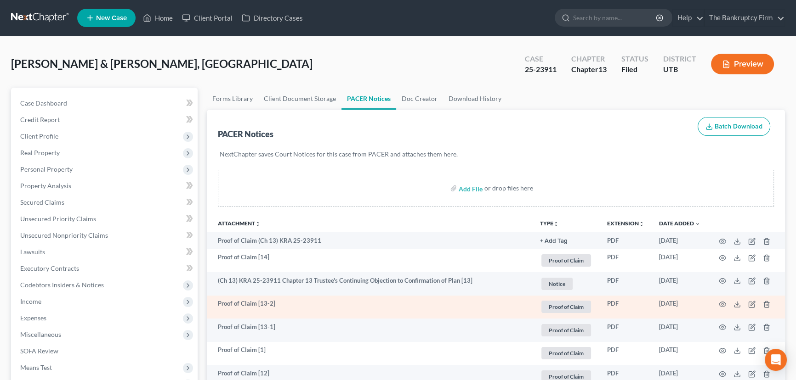
scroll to position [0, 0]
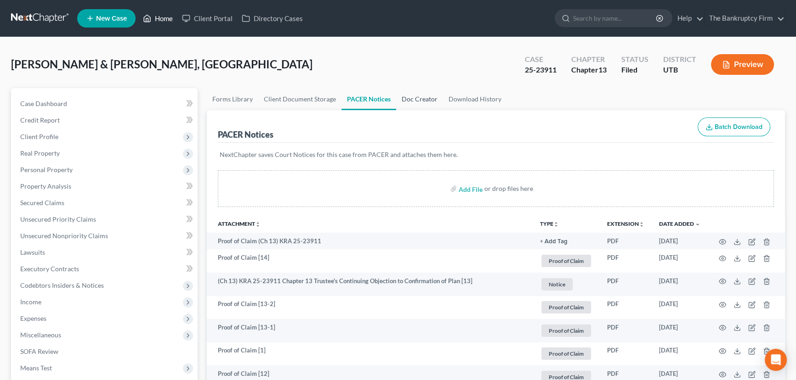
drag, startPoint x: 165, startPoint y: 19, endPoint x: 412, endPoint y: 108, distance: 262.3
click at [165, 19] on link "Home" at bounding box center [157, 18] width 39 height 17
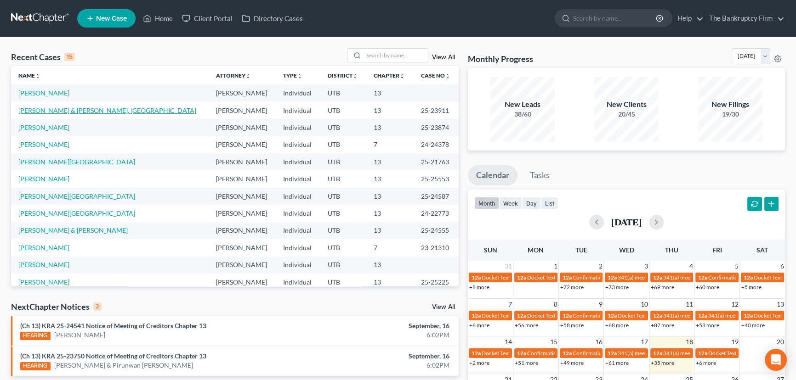
click at [69, 109] on link "Snyder, Daniel & Synder, Madison" at bounding box center [107, 111] width 178 height 8
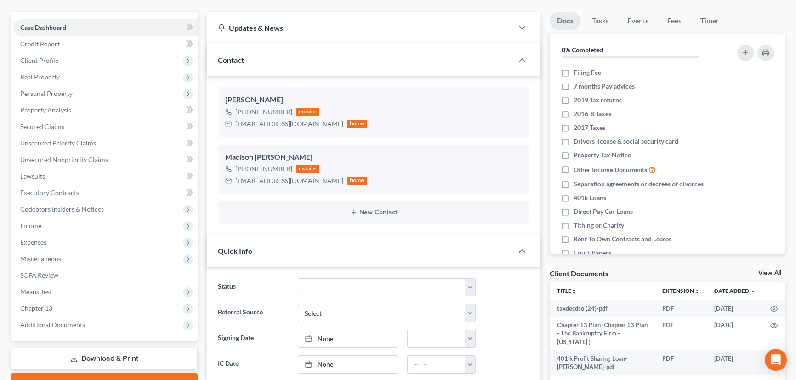
scroll to position [83, 0]
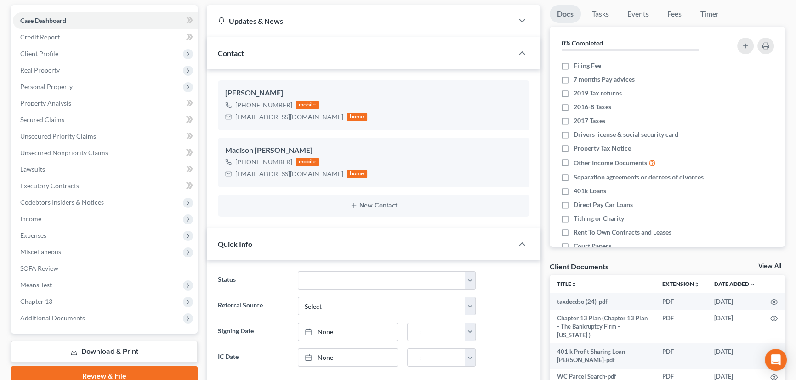
click at [768, 265] on link "View All" at bounding box center [769, 266] width 23 height 6
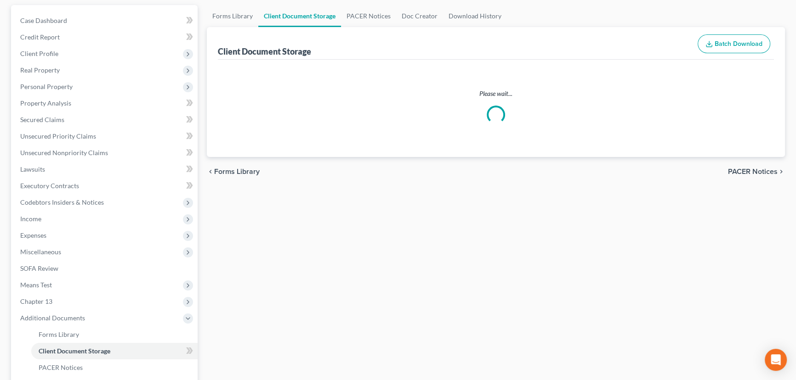
select select "30"
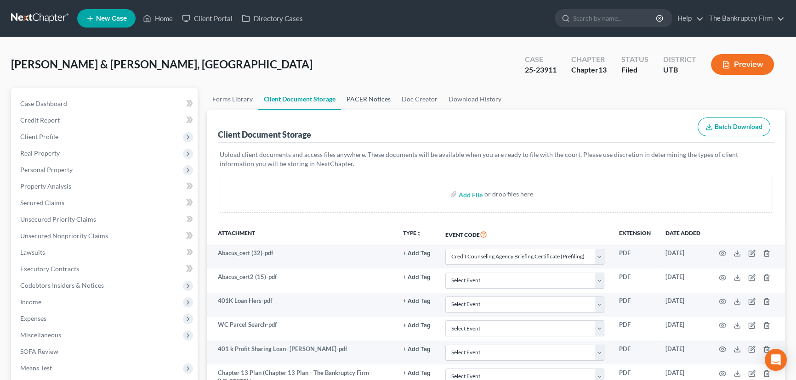
click at [367, 98] on link "PACER Notices" at bounding box center [368, 99] width 55 height 22
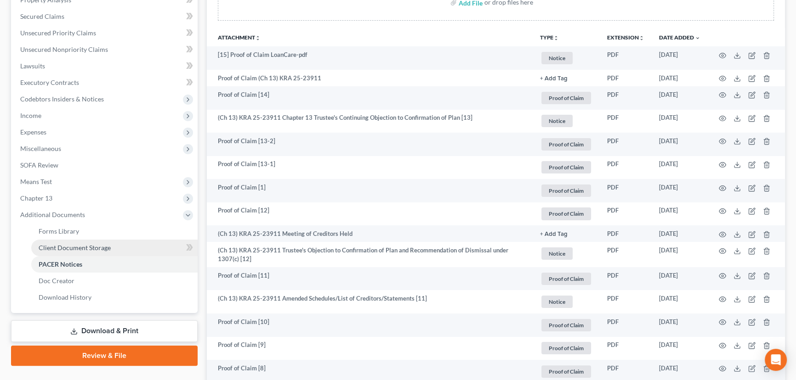
scroll to position [209, 0]
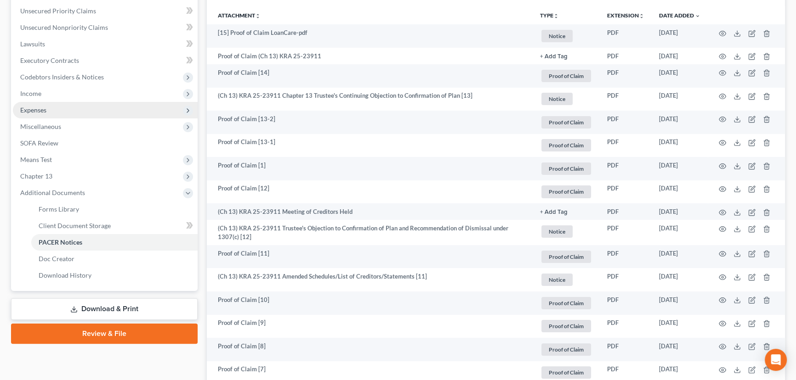
click at [37, 109] on span "Expenses" at bounding box center [33, 110] width 26 height 8
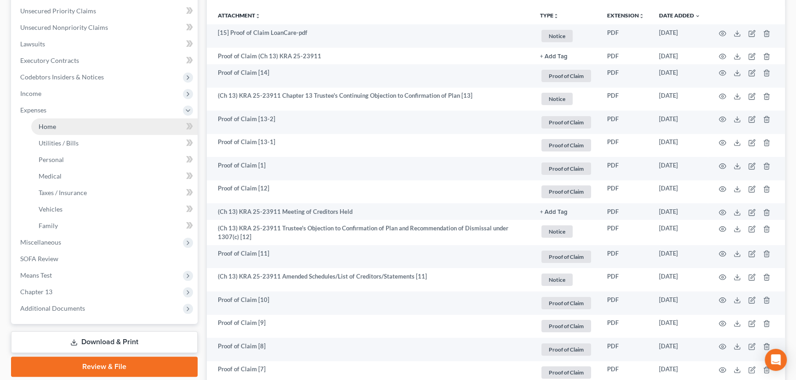
click at [50, 124] on span "Home" at bounding box center [47, 127] width 17 height 8
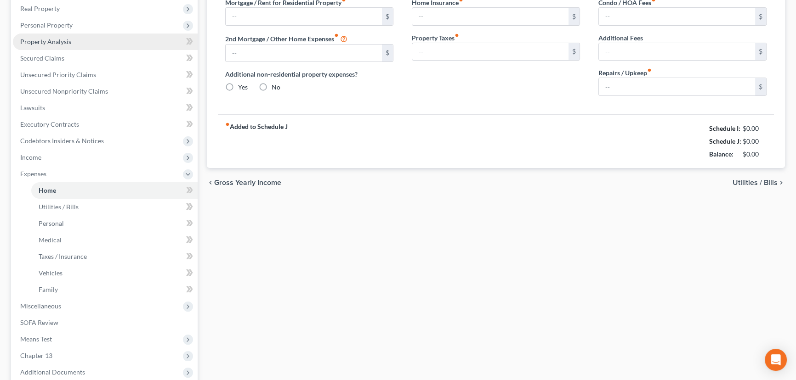
type input "1,590.00"
type input "290.00"
radio input "true"
type input "0.00"
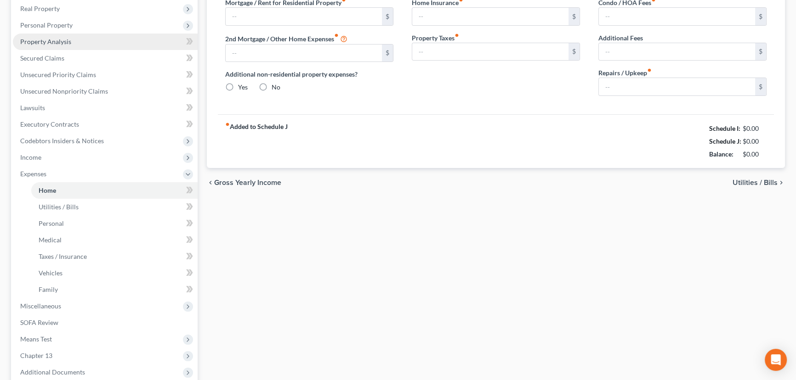
type input "0.00"
type input "50.00"
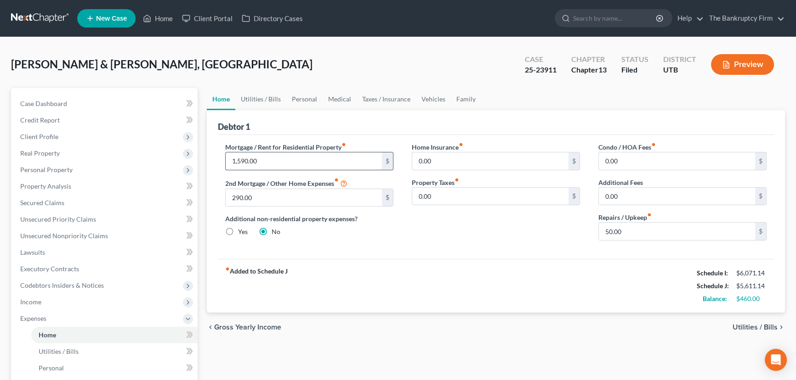
click at [263, 158] on input "1,590.00" at bounding box center [304, 160] width 156 height 17
type input "1,755.32"
click at [464, 160] on input "0.00" at bounding box center [490, 160] width 156 height 17
click at [38, 169] on span "Personal Property" at bounding box center [46, 170] width 52 height 8
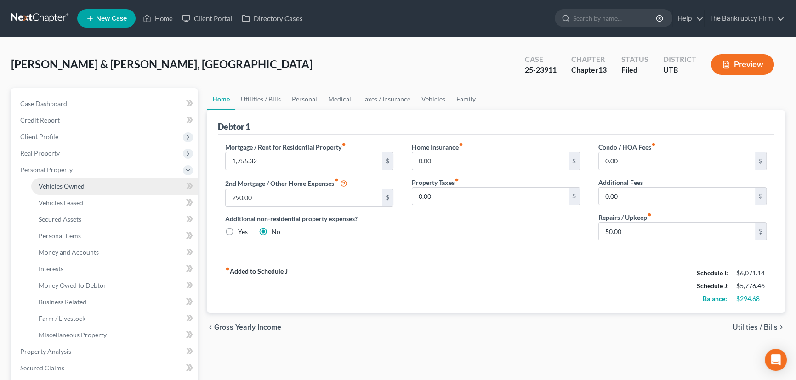
click at [50, 187] on span "Vehicles Owned" at bounding box center [62, 186] width 46 height 8
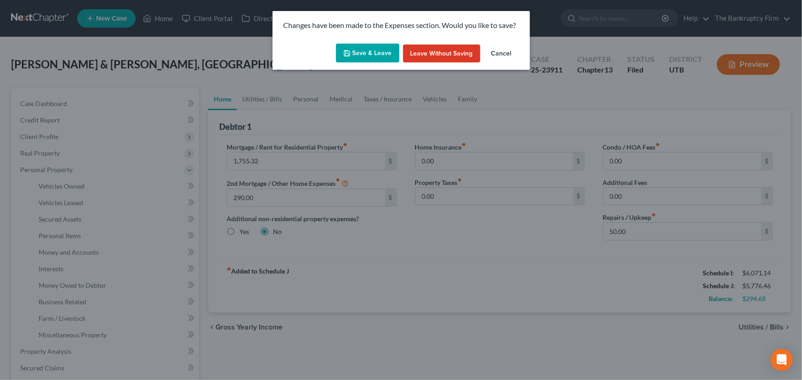
click at [445, 55] on button "Leave without Saving" at bounding box center [441, 54] width 77 height 18
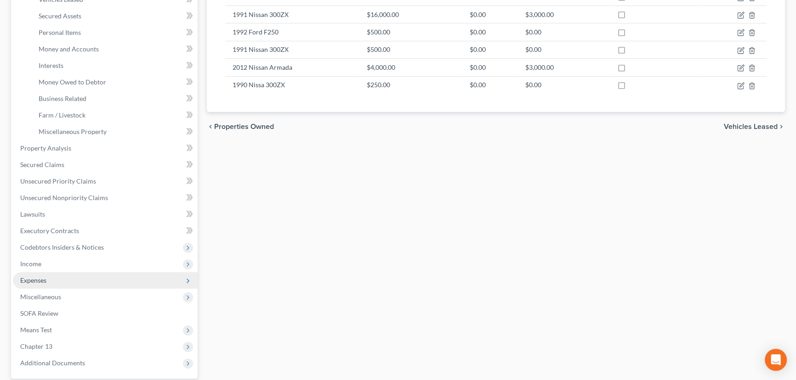
scroll to position [209, 0]
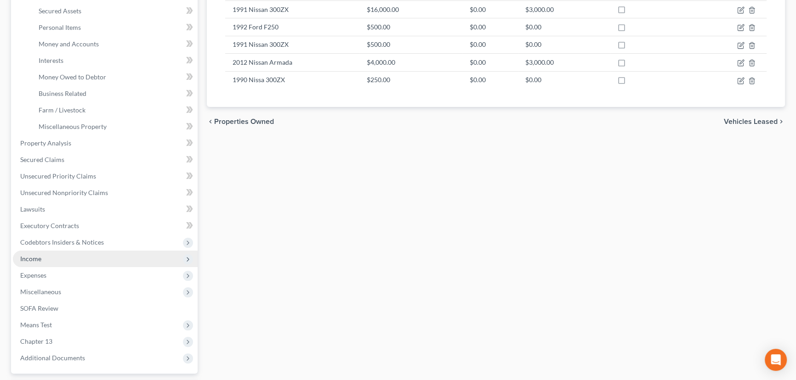
click at [34, 257] on span "Income" at bounding box center [30, 259] width 21 height 8
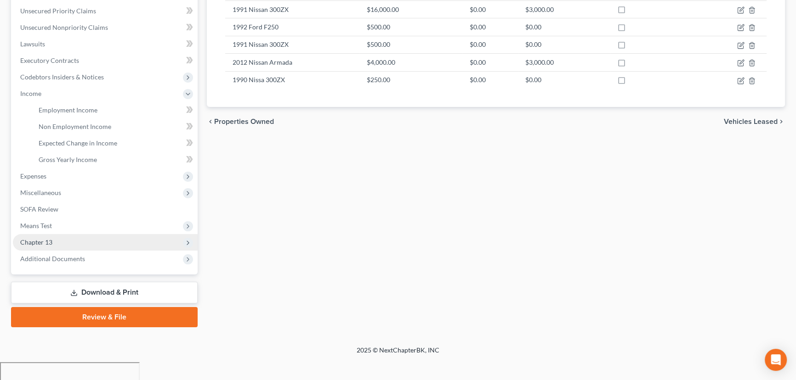
scroll to position [189, 0]
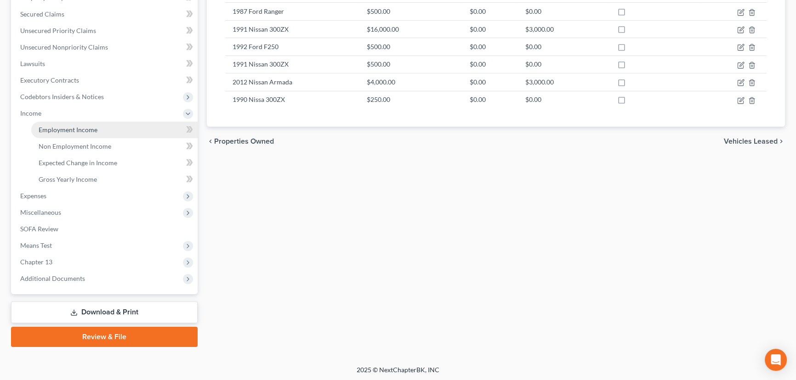
click at [62, 126] on span "Employment Income" at bounding box center [68, 130] width 59 height 8
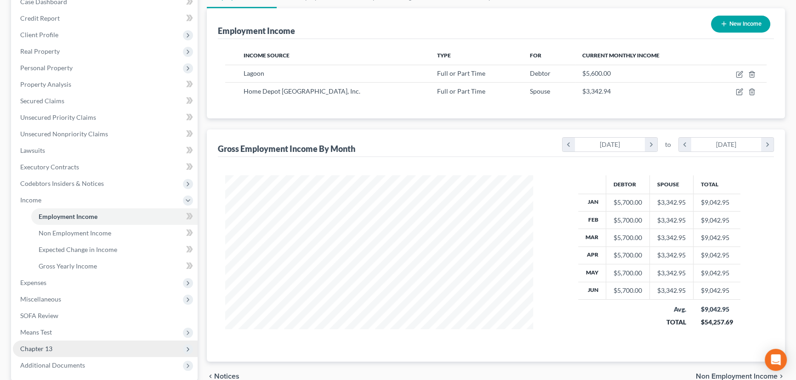
scroll to position [189, 0]
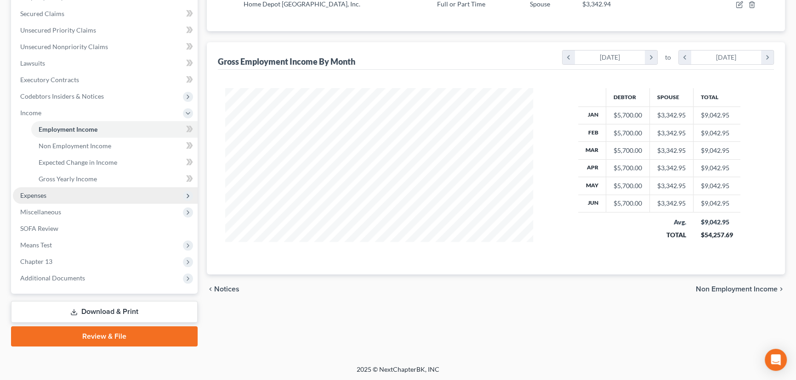
click at [35, 192] on span "Expenses" at bounding box center [33, 196] width 26 height 8
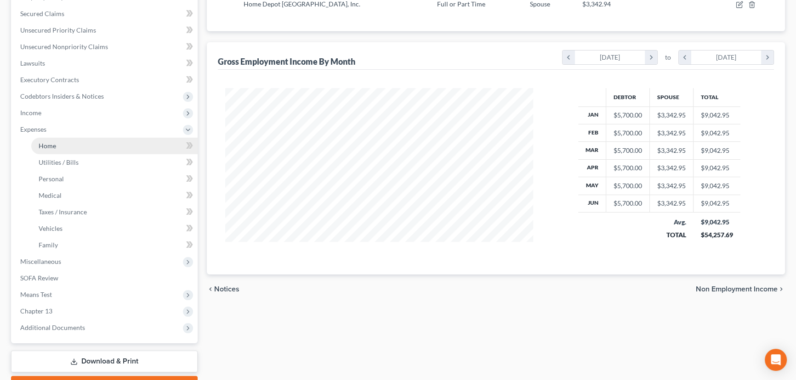
click at [50, 145] on span "Home" at bounding box center [47, 146] width 17 height 8
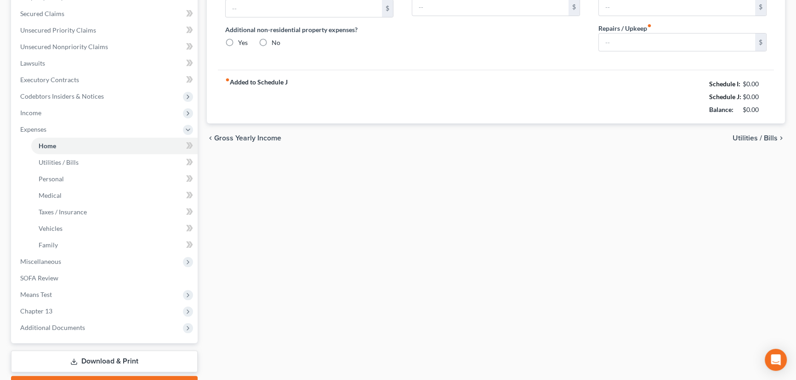
scroll to position [68, 0]
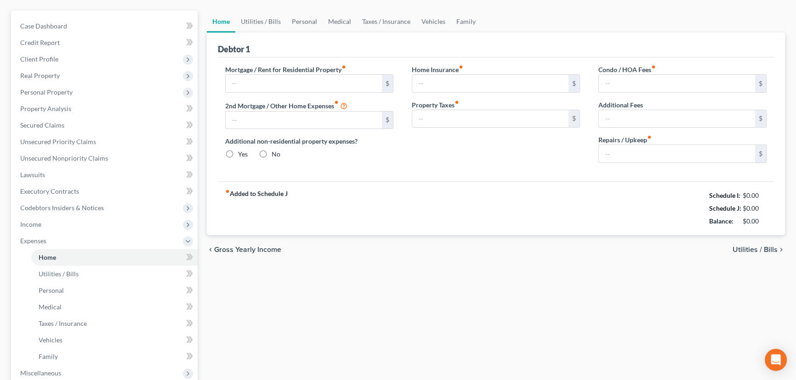
type input "1,590.00"
type input "290.00"
radio input "true"
type input "0.00"
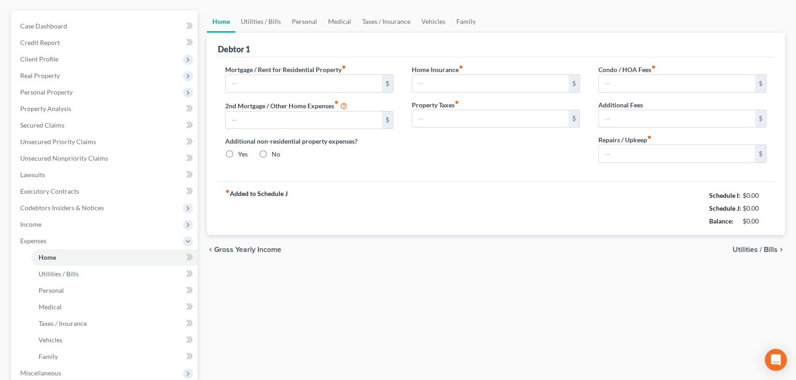
type input "0.00"
type input "50.00"
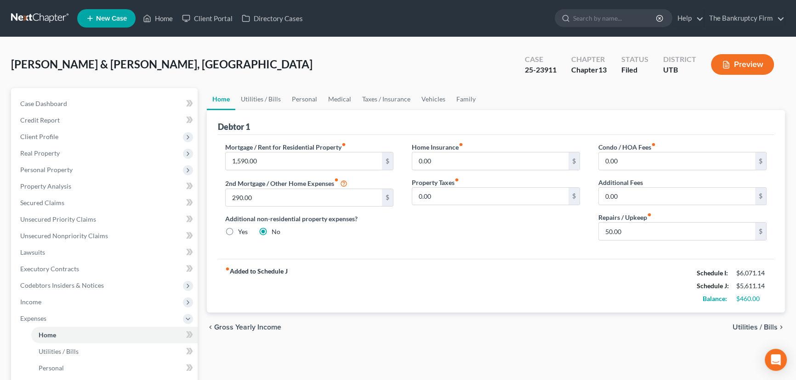
scroll to position [0, 0]
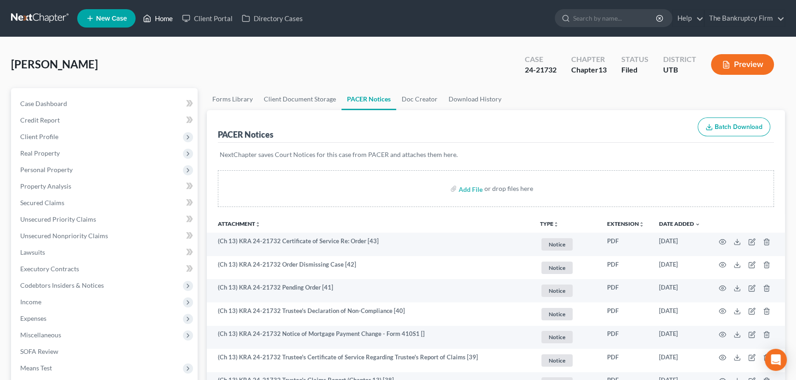
click at [165, 19] on link "Home" at bounding box center [157, 18] width 39 height 17
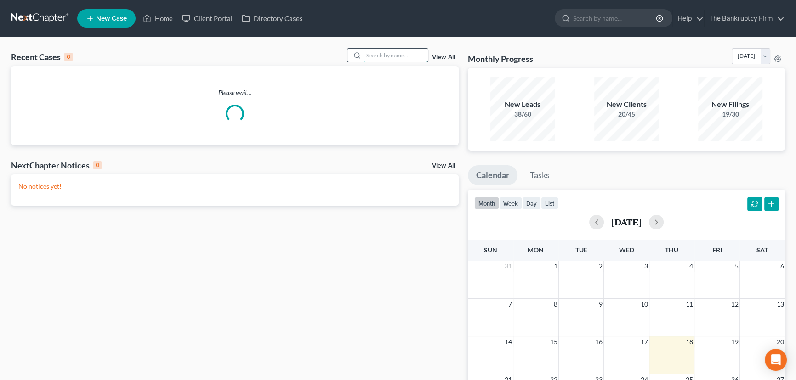
click at [367, 56] on input "search" at bounding box center [395, 55] width 64 height 13
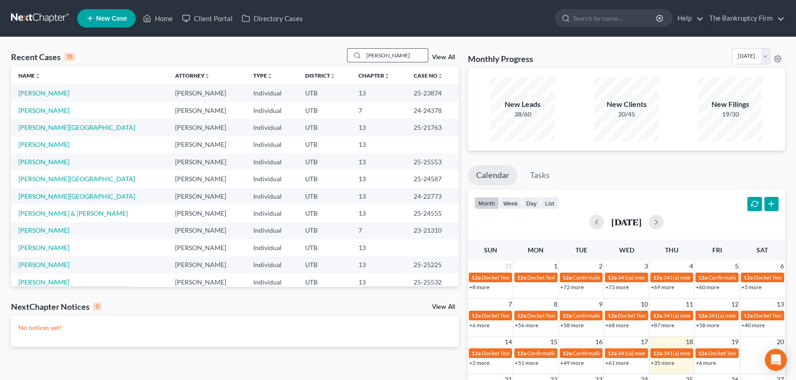
type input "Whitten"
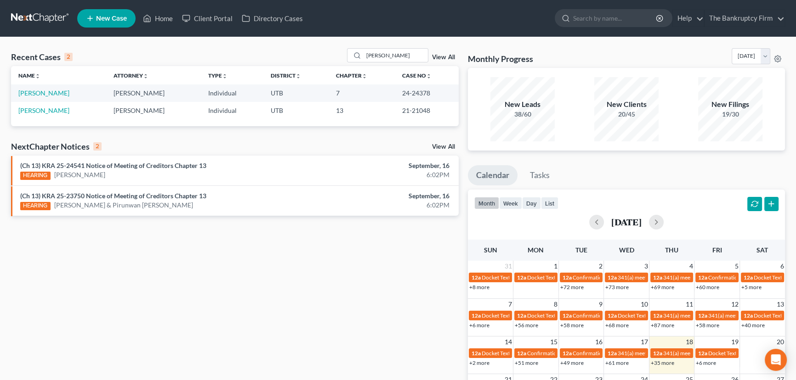
click at [442, 58] on link "View All" at bounding box center [443, 57] width 23 height 6
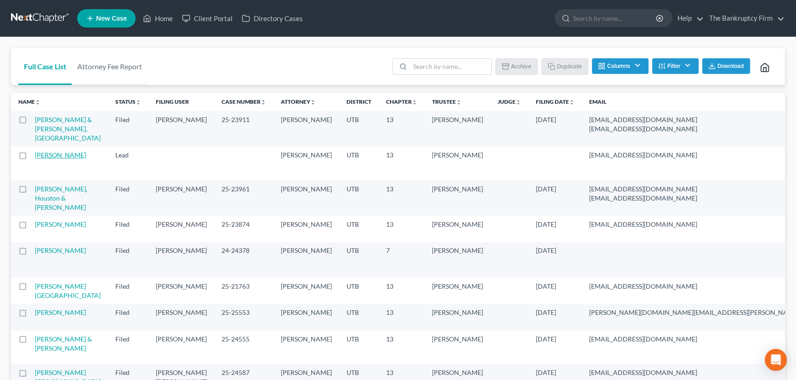
click at [40, 159] on link "Smith, Tyler" at bounding box center [60, 155] width 51 height 8
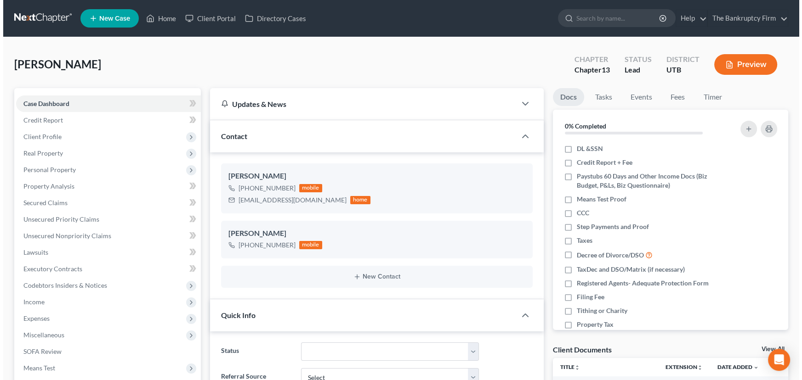
scroll to position [73, 0]
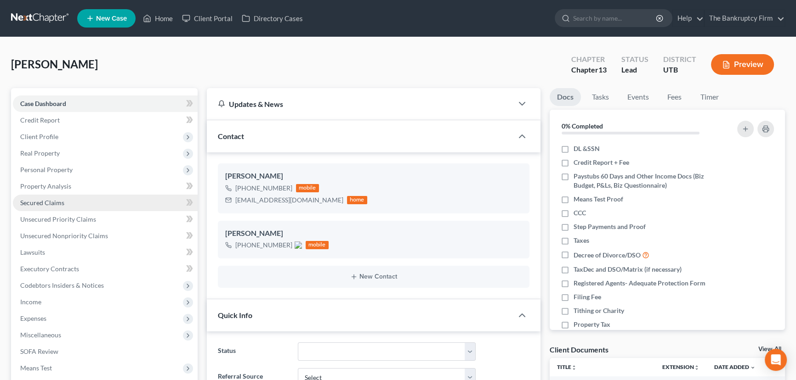
click at [40, 203] on span "Secured Claims" at bounding box center [42, 203] width 44 height 8
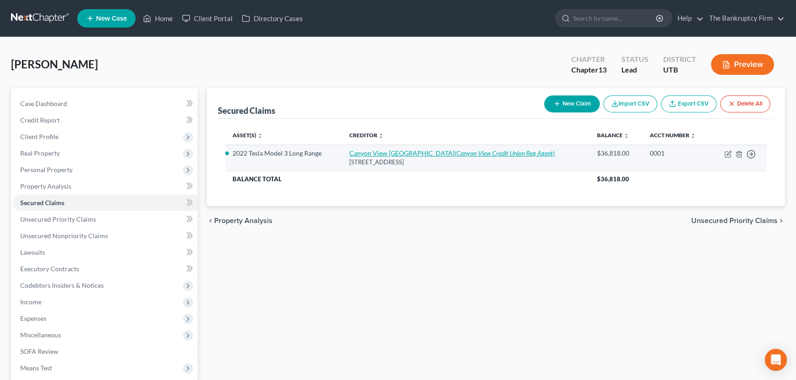
click at [383, 155] on link "Canyon View Fka Univcu (Canyon View Credit Union Reg Agent)" at bounding box center [451, 153] width 205 height 8
select select "46"
select select "0"
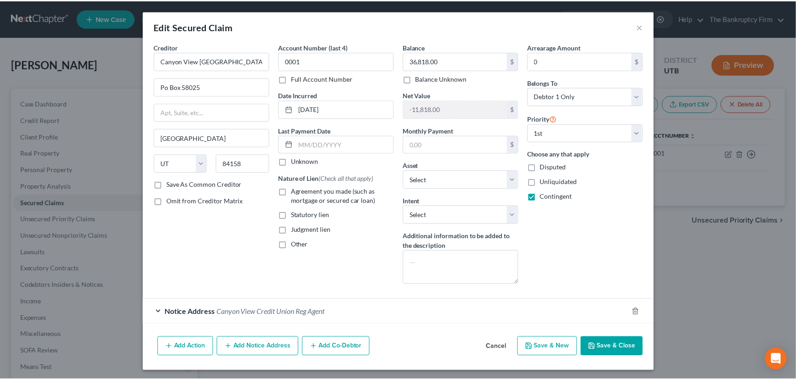
scroll to position [1, 0]
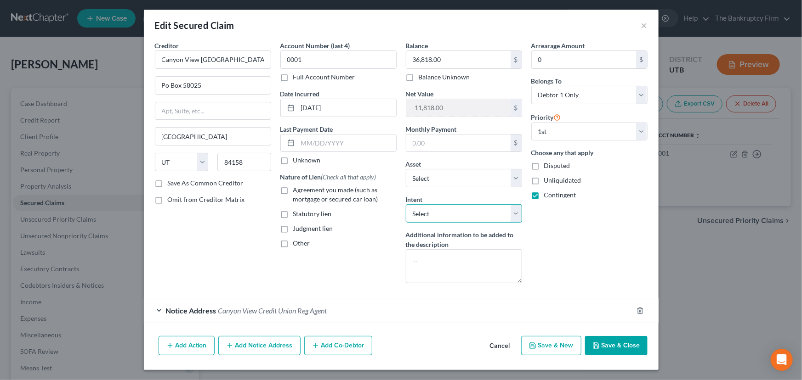
click at [421, 213] on select "Select Surrender Redeem Reaffirm Avoid Other" at bounding box center [464, 213] width 116 height 18
select select "2"
click at [406, 204] on select "Select Surrender Redeem Reaffirm Avoid Other" at bounding box center [464, 213] width 116 height 18
click at [615, 343] on button "Save & Close" at bounding box center [616, 345] width 62 height 19
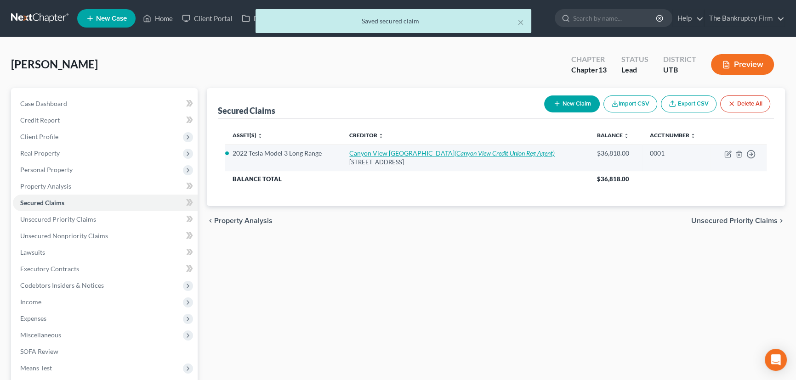
click at [404, 152] on link "Canyon View Fka Univcu (Canyon View Credit Union Reg Agent)" at bounding box center [451, 153] width 205 height 8
select select "46"
select select "2"
select select "0"
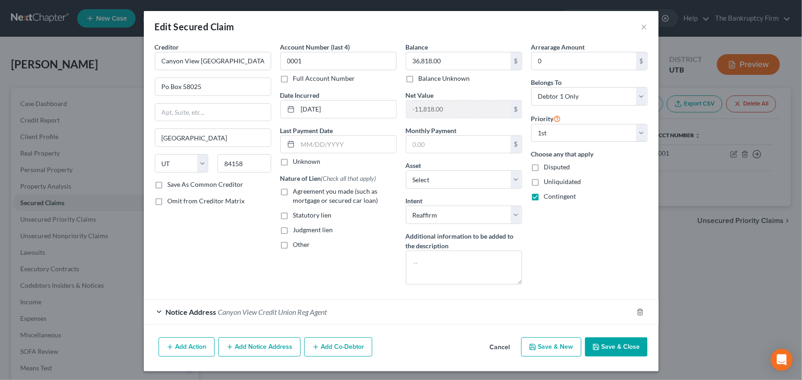
click at [614, 347] on button "Save & Close" at bounding box center [616, 347] width 62 height 19
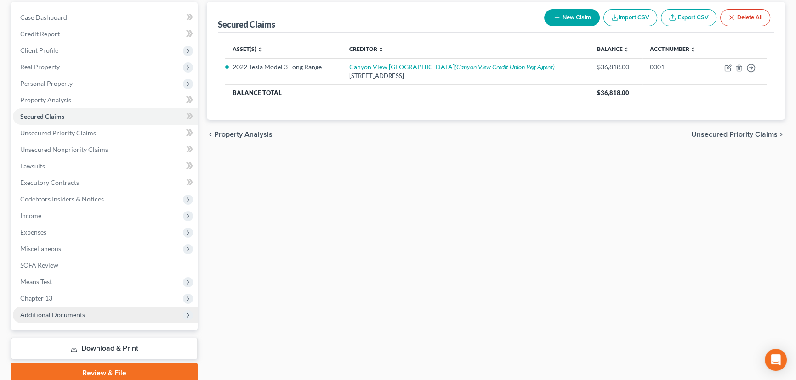
scroll to position [123, 0]
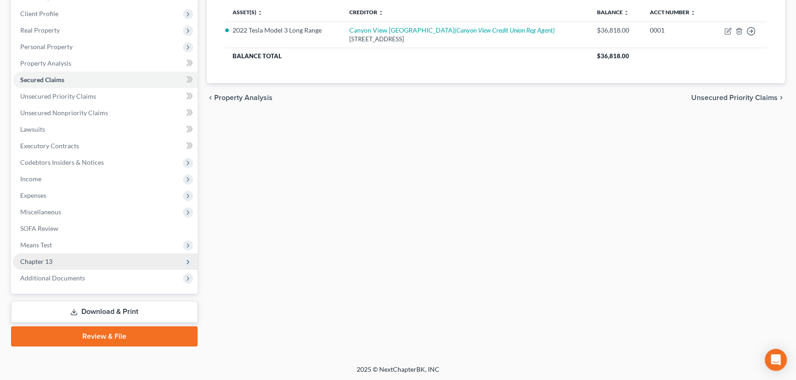
click at [42, 260] on span "Chapter 13" at bounding box center [36, 262] width 32 height 8
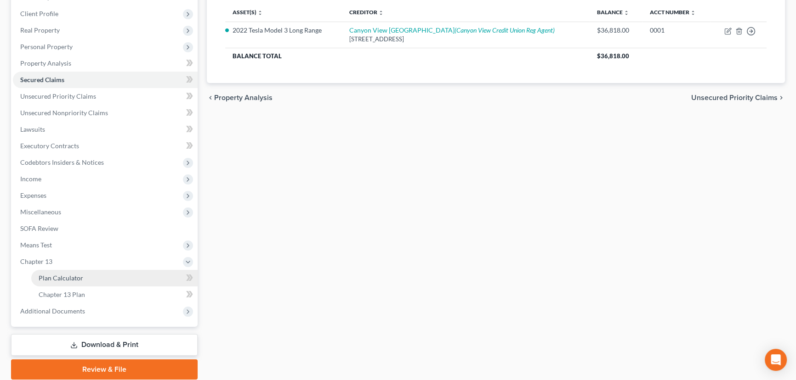
click at [75, 277] on span "Plan Calculator" at bounding box center [61, 278] width 45 height 8
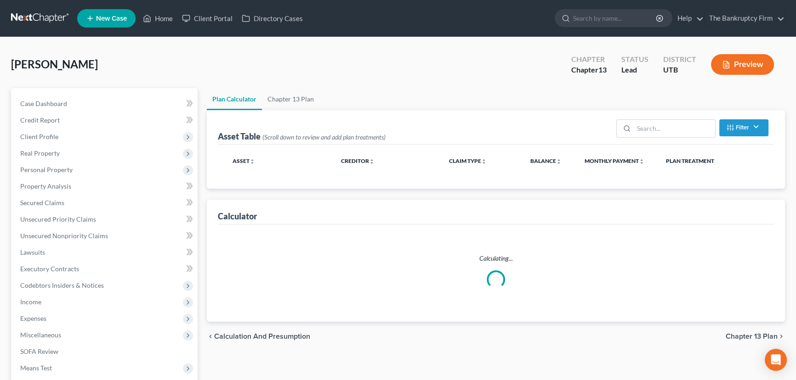
select select "59"
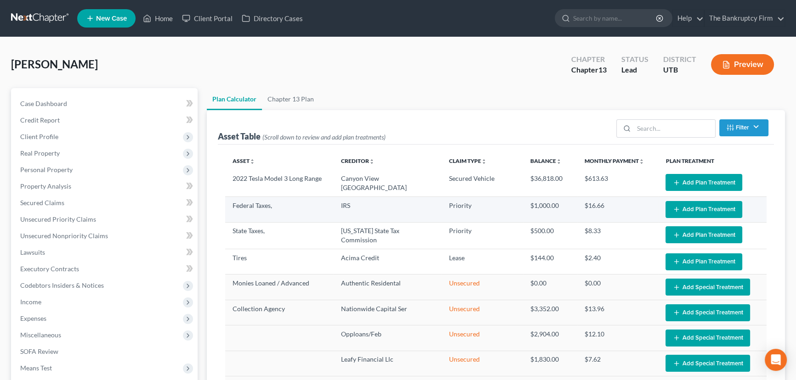
click at [688, 204] on button "Add Plan Treatment" at bounding box center [703, 209] width 77 height 17
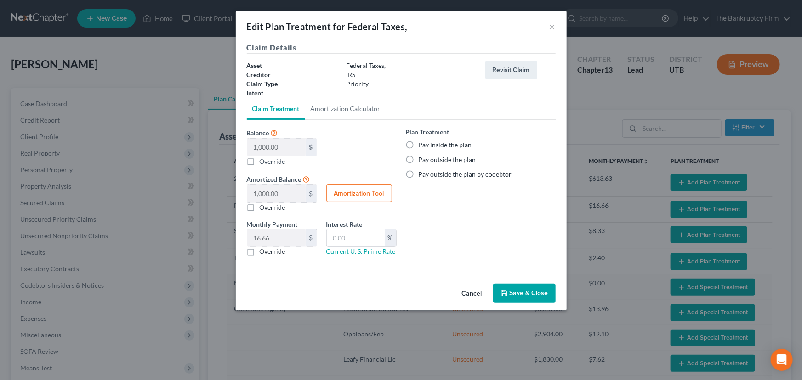
click at [418, 144] on label "Pay inside the plan" at bounding box center [444, 145] width 53 height 9
click at [422, 144] on input "Pay inside the plan" at bounding box center [425, 144] width 6 height 6
radio input "true"
click at [521, 294] on button "Save & Close" at bounding box center [524, 293] width 62 height 19
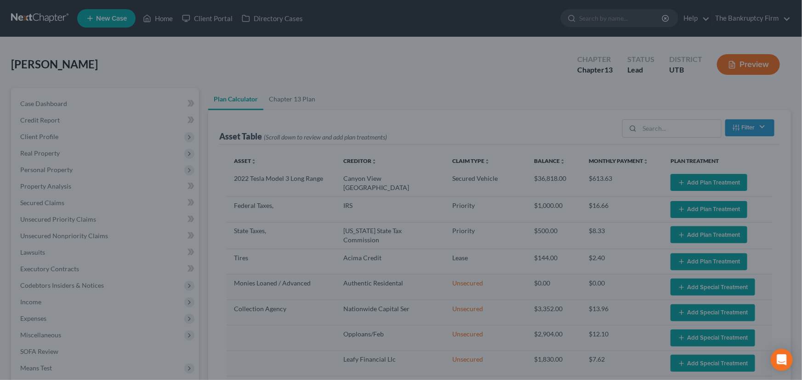
select select "59"
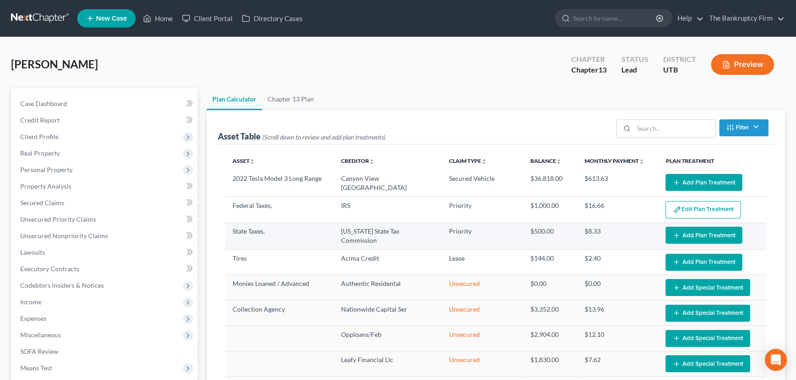
click at [684, 234] on button "Add Plan Treatment" at bounding box center [703, 235] width 77 height 17
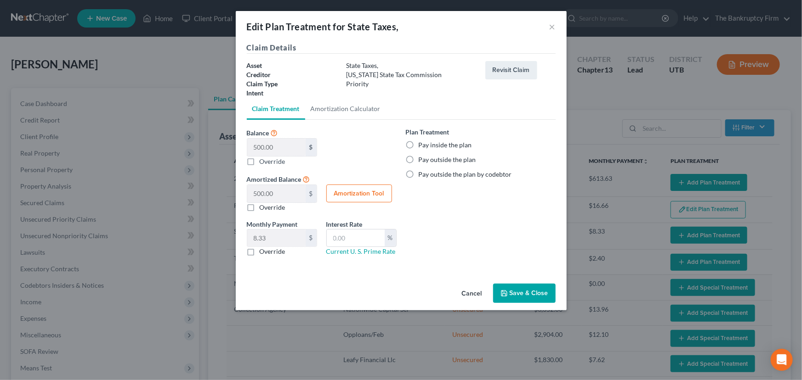
click at [418, 144] on label "Pay inside the plan" at bounding box center [444, 145] width 53 height 9
click at [422, 144] on input "Pay inside the plan" at bounding box center [425, 144] width 6 height 6
radio input "true"
click at [523, 296] on button "Save & Close" at bounding box center [524, 293] width 62 height 19
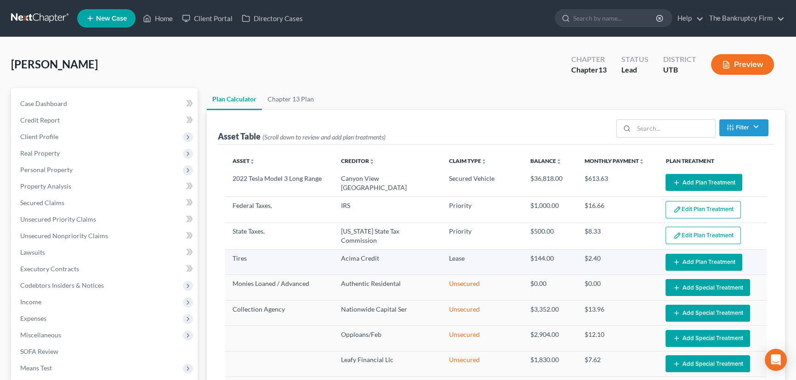
select select "59"
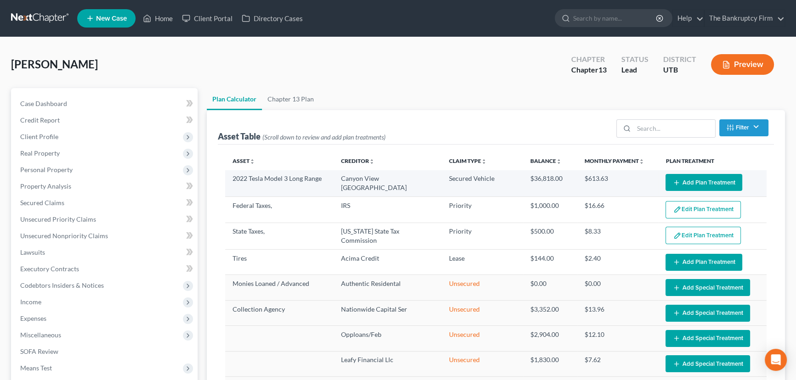
click at [690, 181] on button "Add Plan Treatment" at bounding box center [703, 182] width 77 height 17
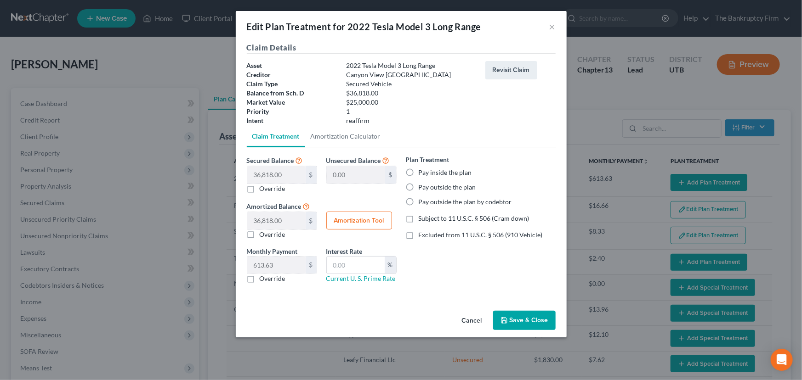
click at [418, 171] on label "Pay inside the plan" at bounding box center [444, 172] width 53 height 9
click at [422, 171] on input "Pay inside the plan" at bounding box center [425, 171] width 6 height 6
radio input "true"
click at [418, 237] on label "Excluded from 11 U.S.C. § 506 (910 Vehicle)" at bounding box center [480, 235] width 124 height 9
click at [422, 237] on input "Excluded from 11 U.S.C. § 506 (910 Vehicle)" at bounding box center [425, 234] width 6 height 6
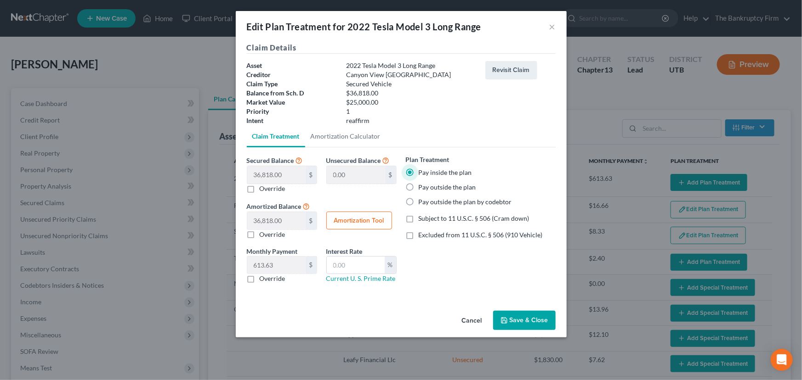
checkbox input "true"
click at [344, 221] on button "Amortization Tool" at bounding box center [359, 221] width 66 height 18
type input "36,818.00"
type input "60"
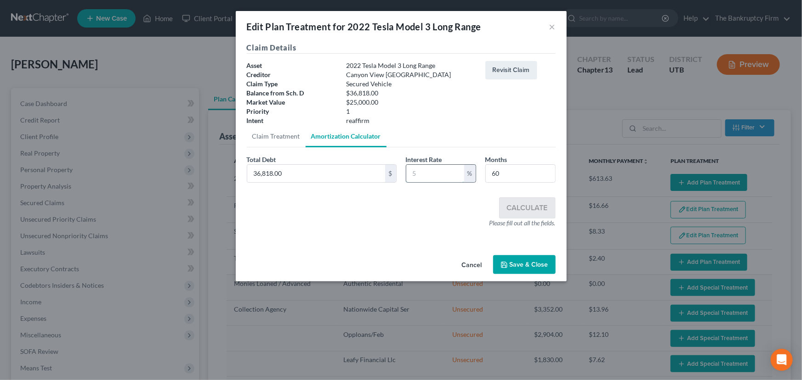
click at [409, 173] on input "text" at bounding box center [435, 173] width 58 height 17
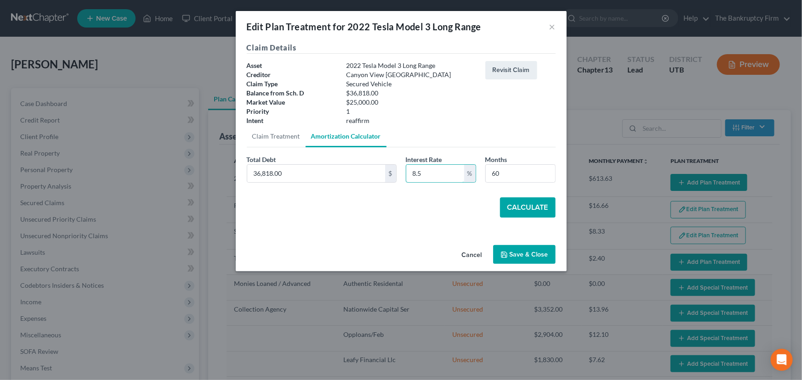
type input "8.5"
click at [519, 207] on button "Calculate" at bounding box center [528, 208] width 56 height 20
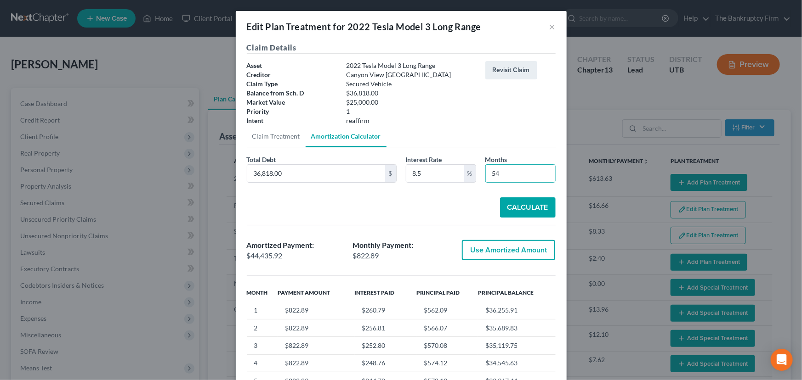
drag, startPoint x: 508, startPoint y: 172, endPoint x: 478, endPoint y: 174, distance: 29.9
click at [480, 174] on div "Months 54" at bounding box center [519, 169] width 79 height 28
type input "60"
click at [520, 208] on button "Calculate" at bounding box center [528, 208] width 56 height 20
click at [497, 250] on button "Use Amortized Amount" at bounding box center [508, 250] width 93 height 20
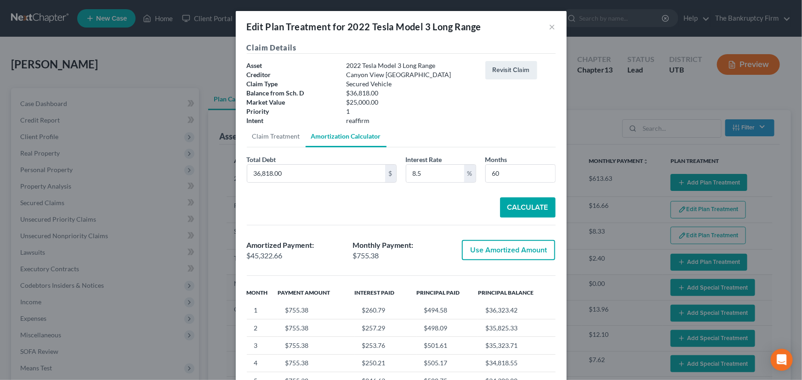
type input "45,322.65"
checkbox input "true"
type input "755.37"
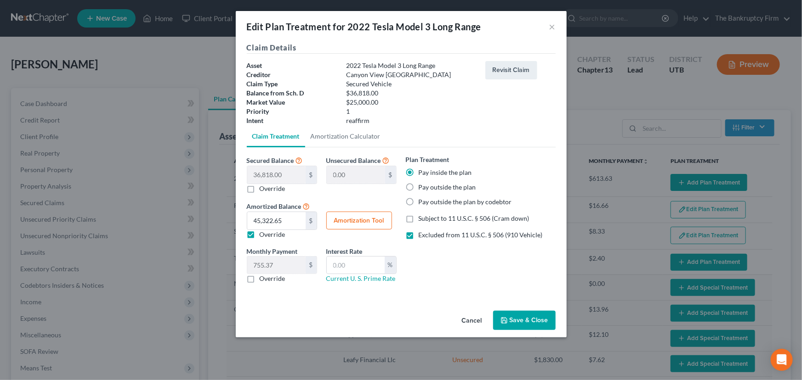
click at [524, 320] on button "Save & Close" at bounding box center [524, 320] width 62 height 19
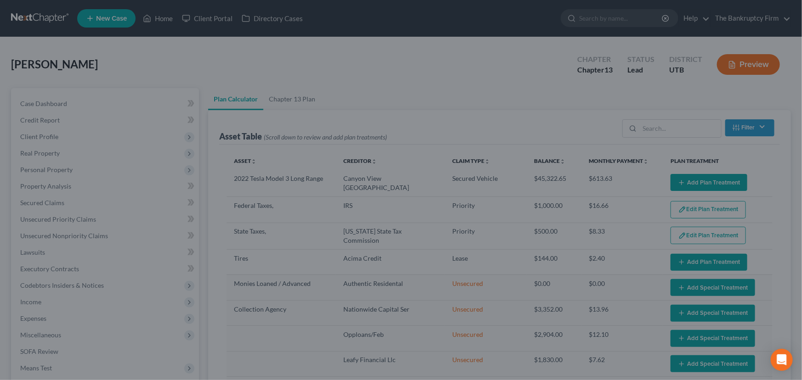
select select "59"
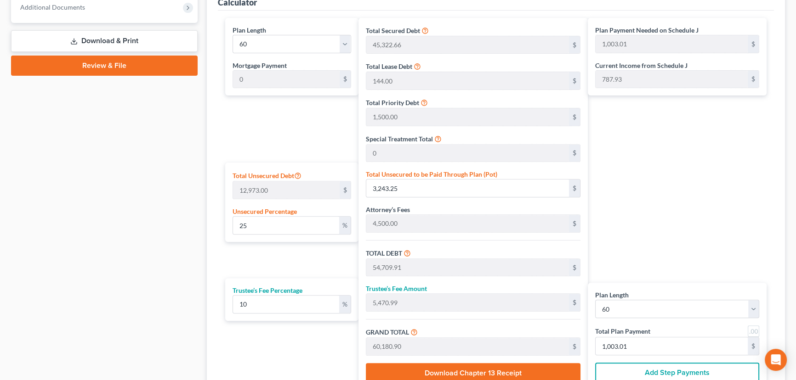
scroll to position [459, 0]
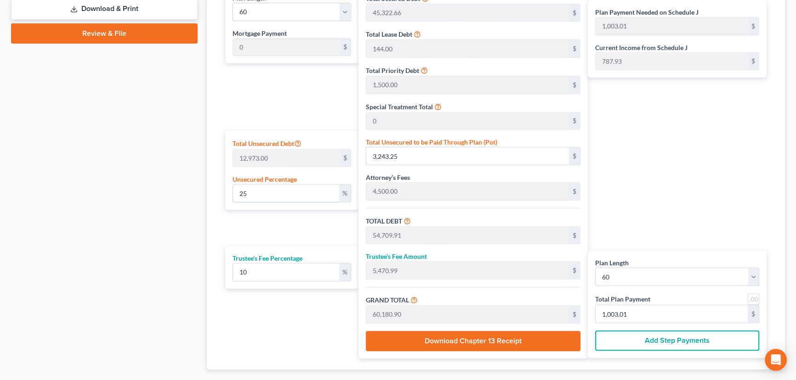
click at [220, 193] on div "Plan Length 1 2 3 4 5 6 7 8 9 10 11 12 13 14 15 16 17 18 19 20 21 22 23 24 25 2…" at bounding box center [289, 172] width 138 height 373
type input "0"
type input "51,466.66"
type input "5,146.66"
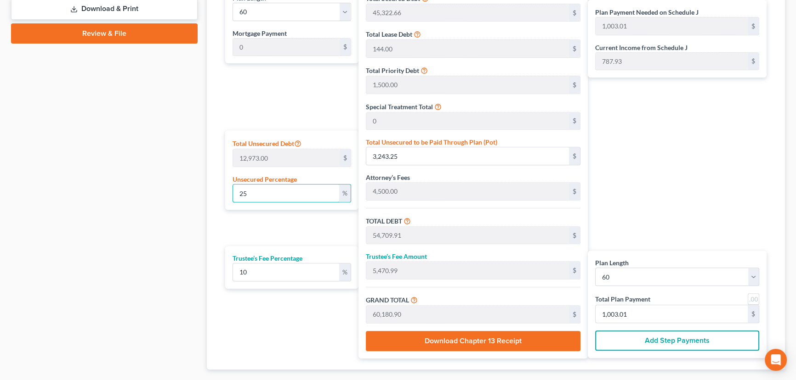
type input "56,613.32"
type input "943.55"
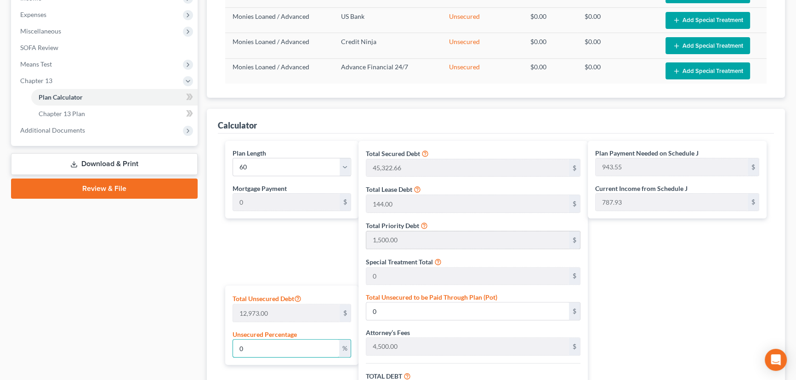
scroll to position [292, 0]
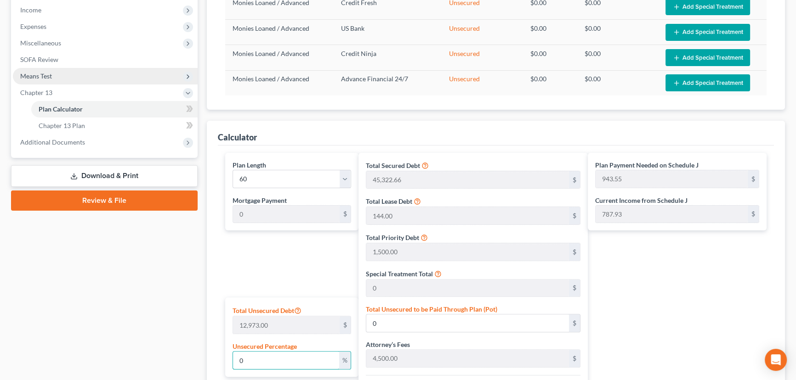
type input "0"
click at [32, 73] on span "Means Test" at bounding box center [36, 76] width 32 height 8
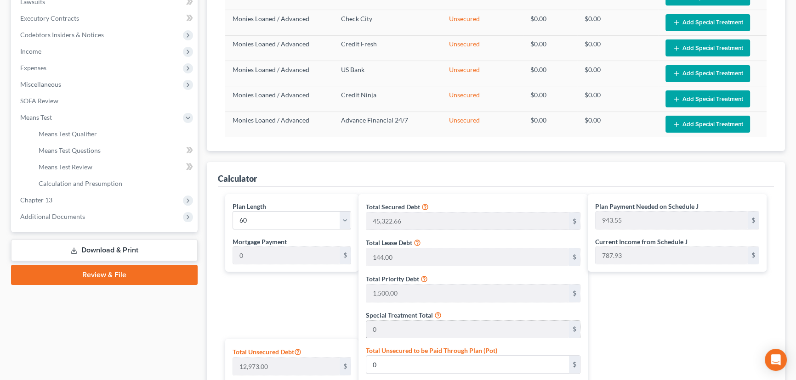
scroll to position [250, 0]
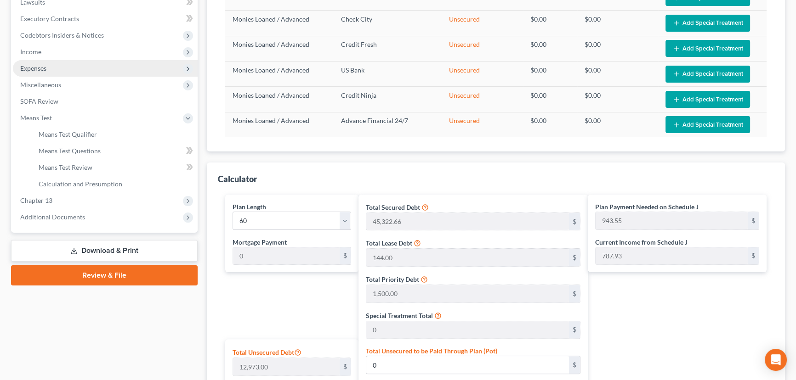
click at [38, 69] on span "Expenses" at bounding box center [33, 68] width 26 height 8
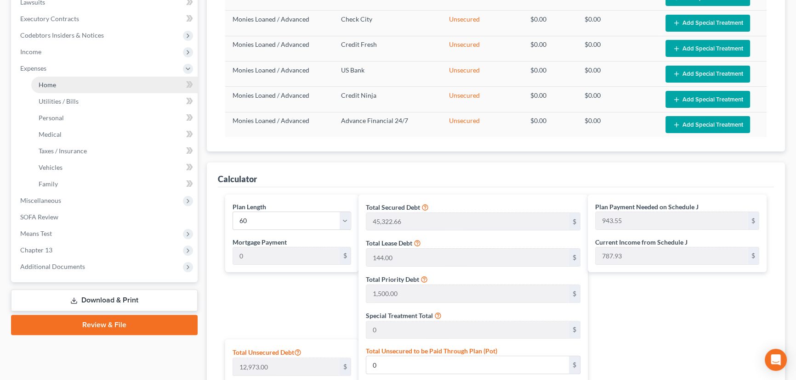
click at [50, 86] on span "Home" at bounding box center [47, 85] width 17 height 8
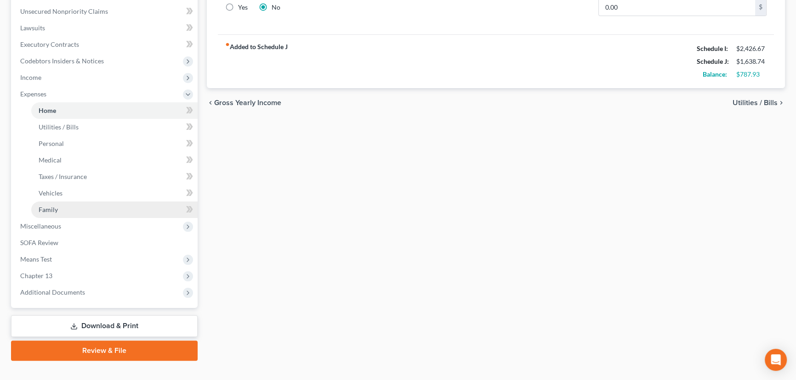
scroll to position [239, 0]
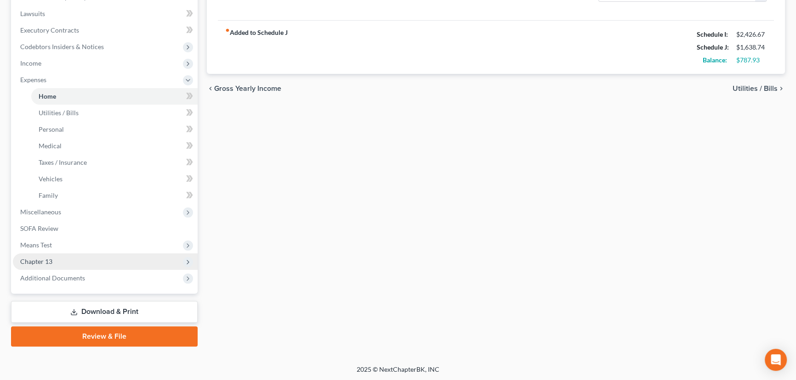
click at [38, 261] on span "Chapter 13" at bounding box center [36, 262] width 32 height 8
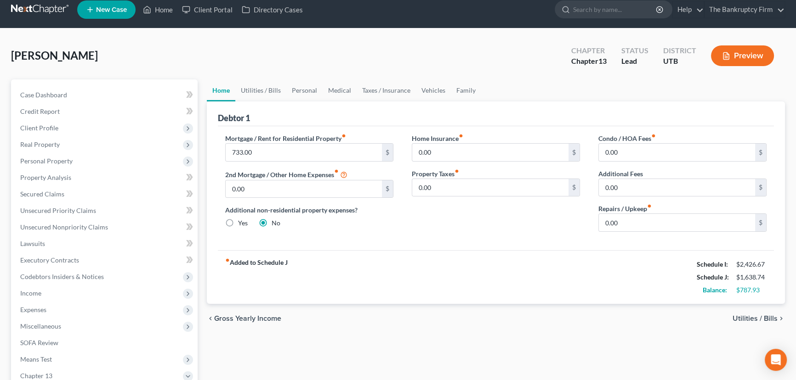
scroll to position [0, 0]
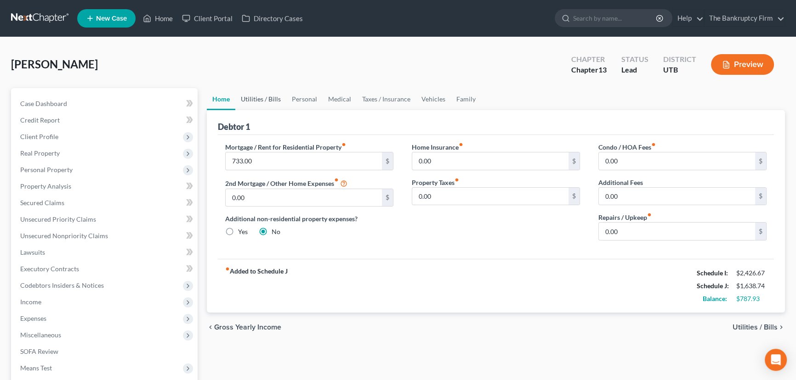
click at [261, 97] on link "Utilities / Bills" at bounding box center [260, 99] width 51 height 22
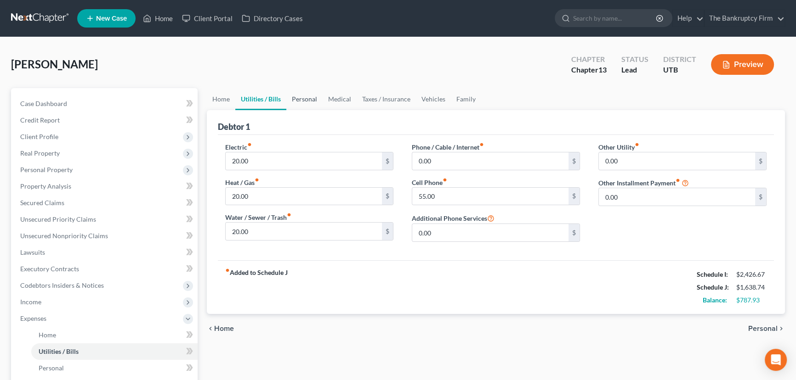
click at [306, 97] on link "Personal" at bounding box center [304, 99] width 36 height 22
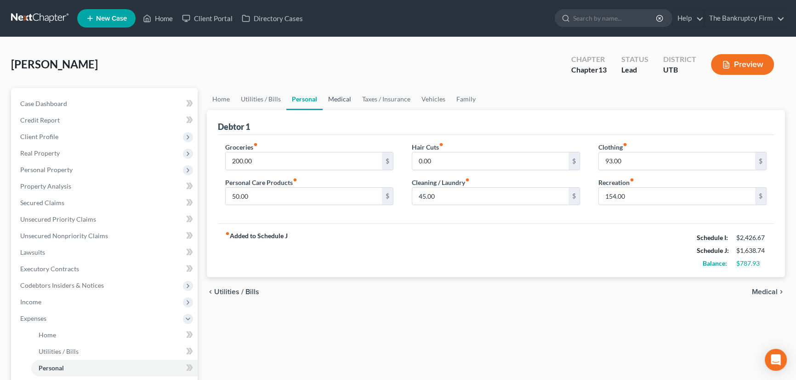
click at [347, 101] on link "Medical" at bounding box center [339, 99] width 34 height 22
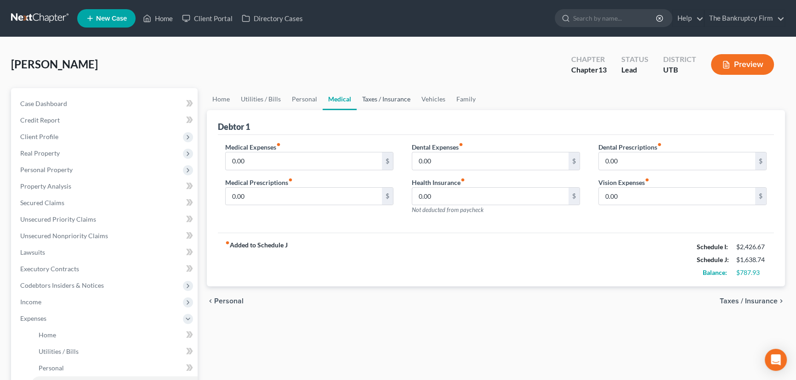
click at [369, 101] on link "Taxes / Insurance" at bounding box center [385, 99] width 59 height 22
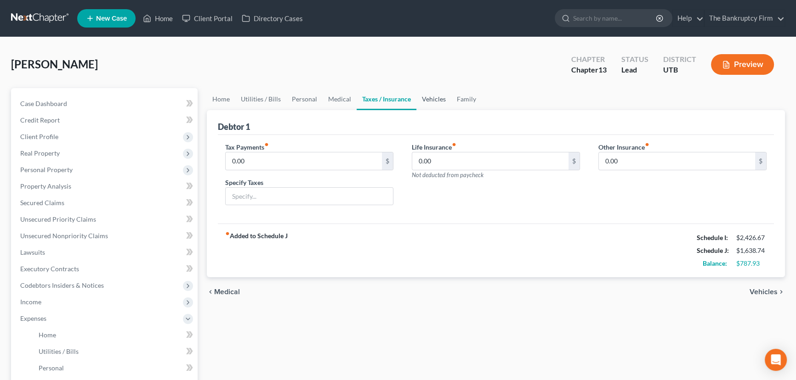
click at [424, 98] on link "Vehicles" at bounding box center [433, 99] width 35 height 22
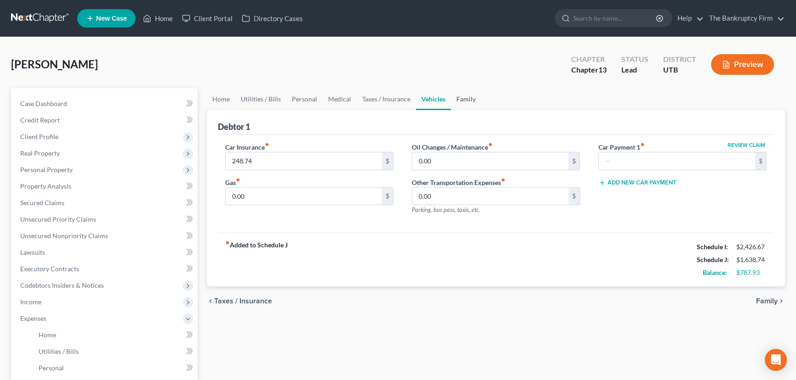
click at [461, 99] on link "Family" at bounding box center [466, 99] width 30 height 22
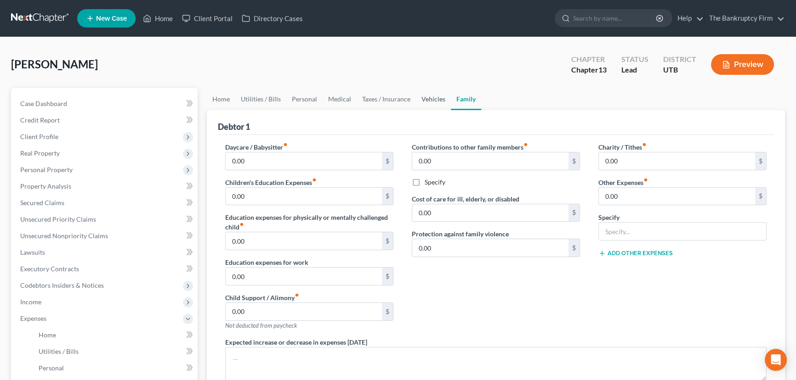
click at [426, 99] on link "Vehicles" at bounding box center [433, 99] width 35 height 22
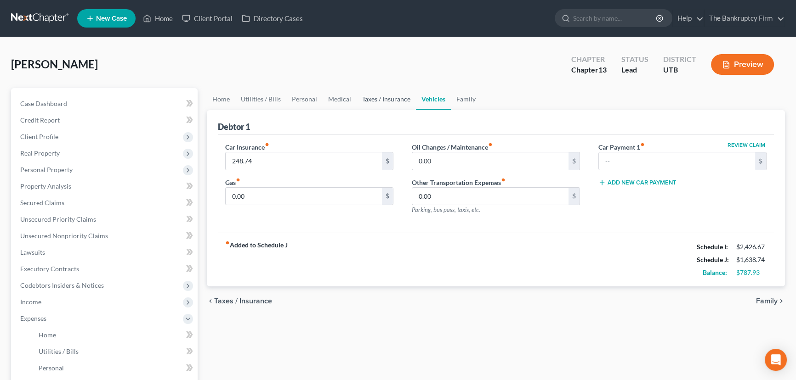
click at [381, 101] on link "Taxes / Insurance" at bounding box center [385, 99] width 59 height 22
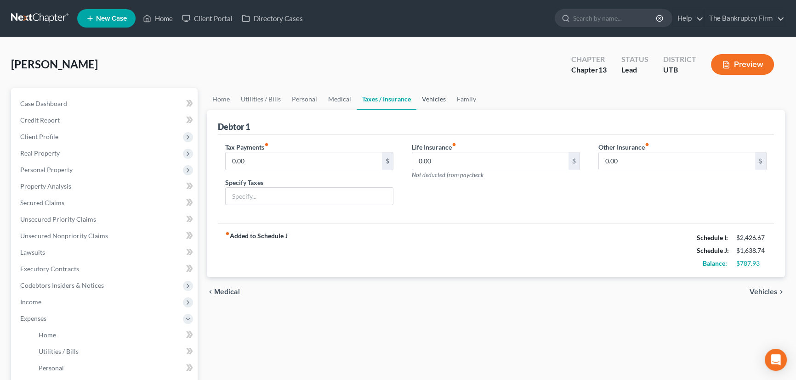
click at [429, 96] on link "Vehicles" at bounding box center [433, 99] width 35 height 22
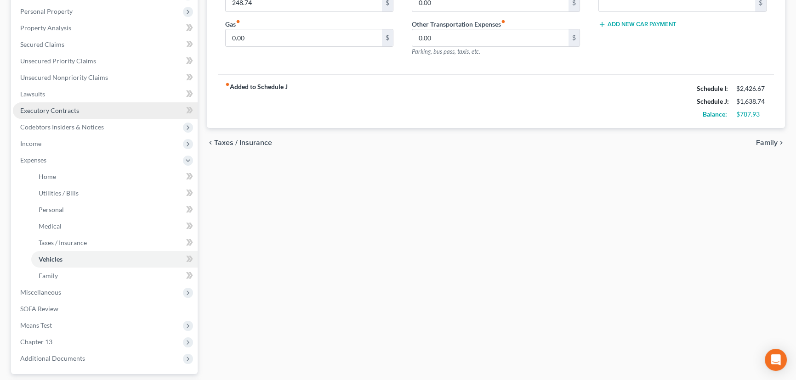
scroll to position [167, 0]
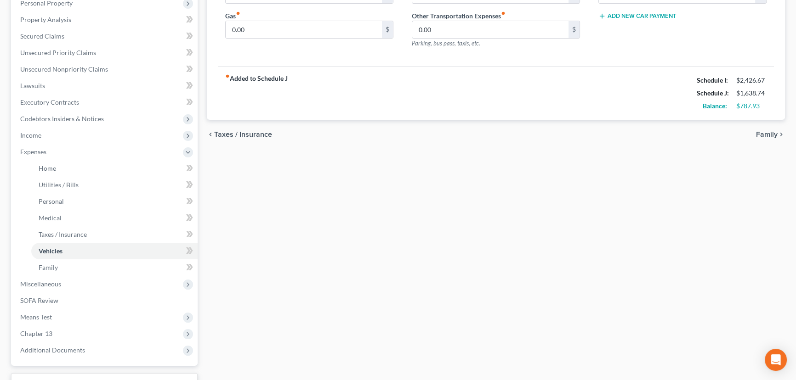
drag, startPoint x: 27, startPoint y: 132, endPoint x: 64, endPoint y: 146, distance: 40.3
click at [27, 132] on span "Income" at bounding box center [30, 135] width 21 height 8
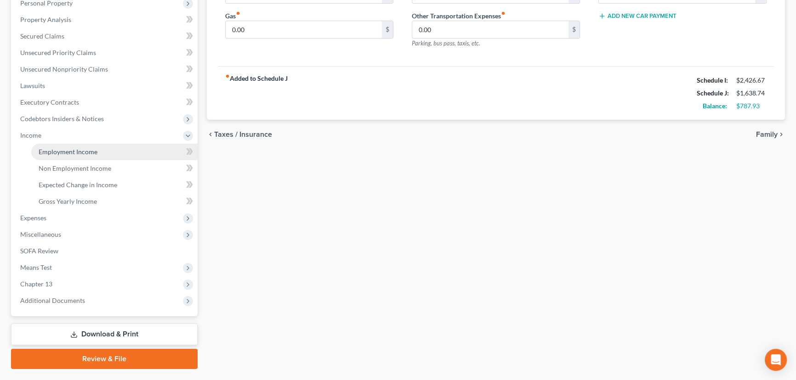
click at [67, 148] on span "Employment Income" at bounding box center [68, 152] width 59 height 8
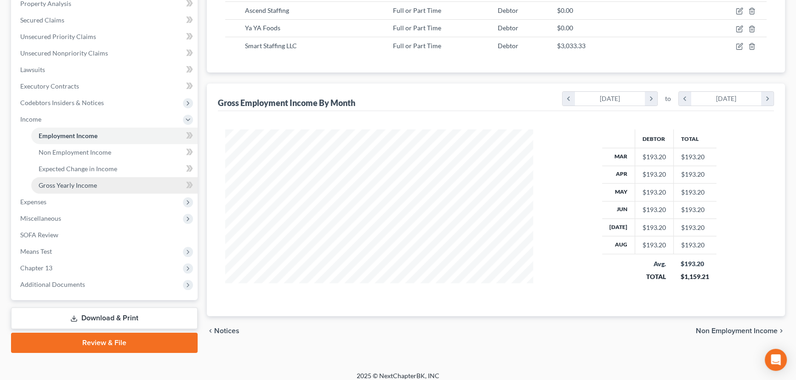
scroll to position [189, 0]
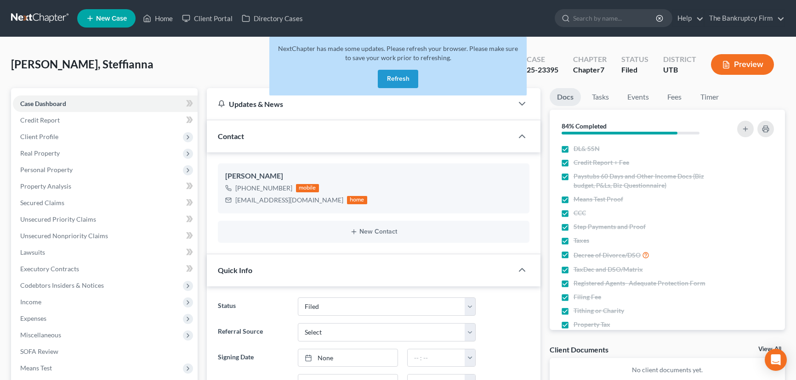
select select "3"
click at [404, 75] on button "Refresh" at bounding box center [398, 79] width 40 height 18
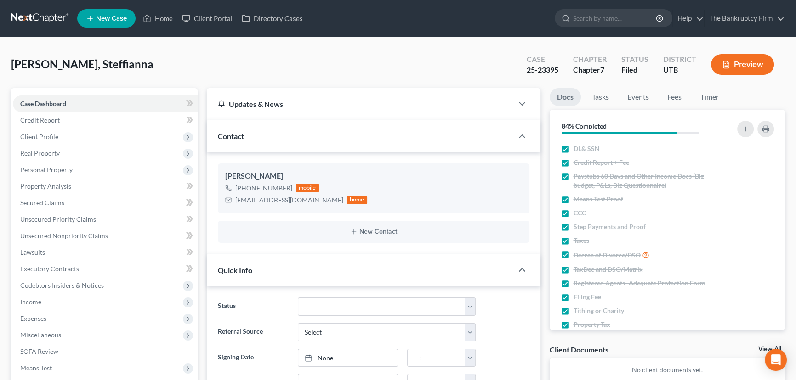
scroll to position [73, 0]
